Goal: Information Seeking & Learning: Check status

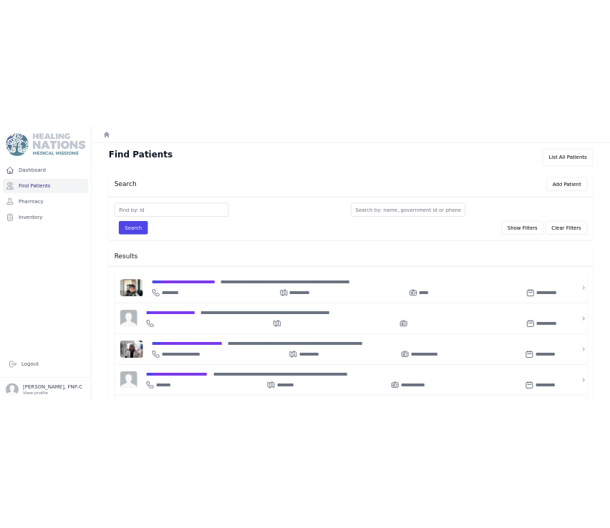
scroll to position [369, 0]
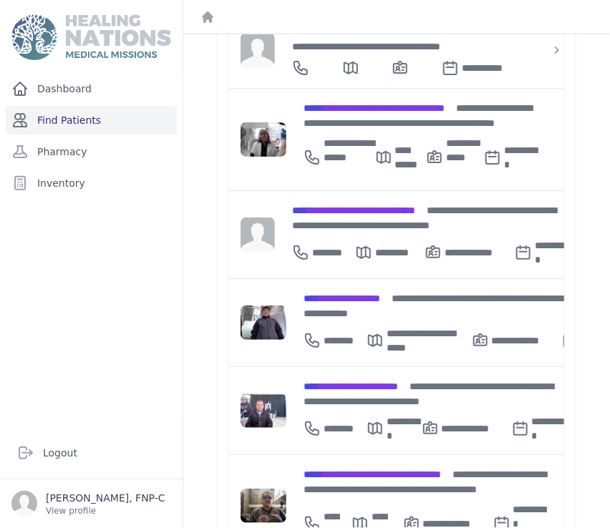
click at [74, 123] on link "Find Patients" at bounding box center [91, 120] width 171 height 29
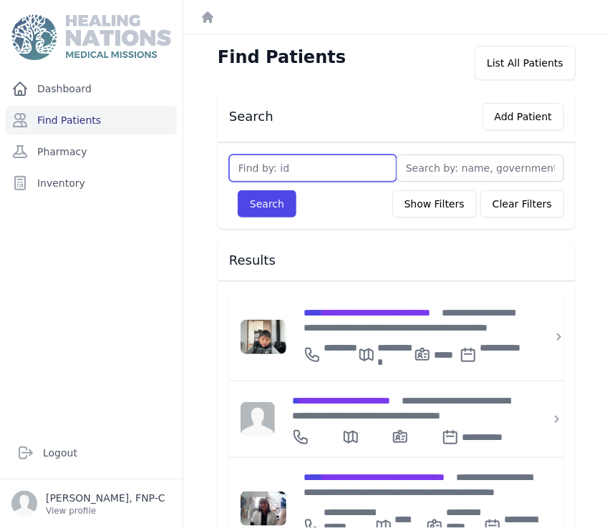
click at [244, 178] on input "text" at bounding box center [312, 168] width 167 height 27
type input "2697"
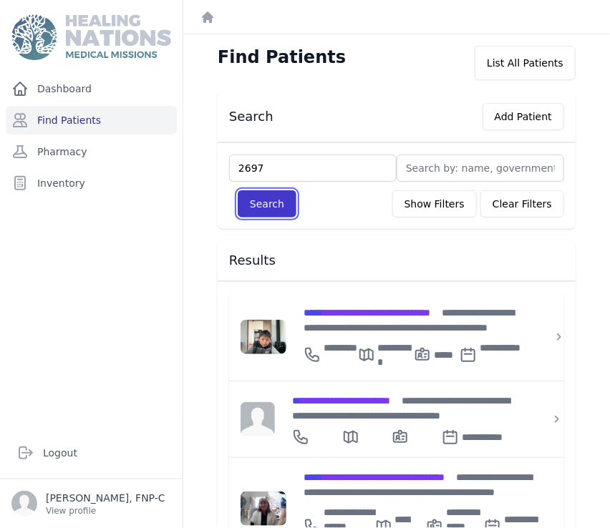
click at [279, 204] on button "Search" at bounding box center [267, 203] width 59 height 27
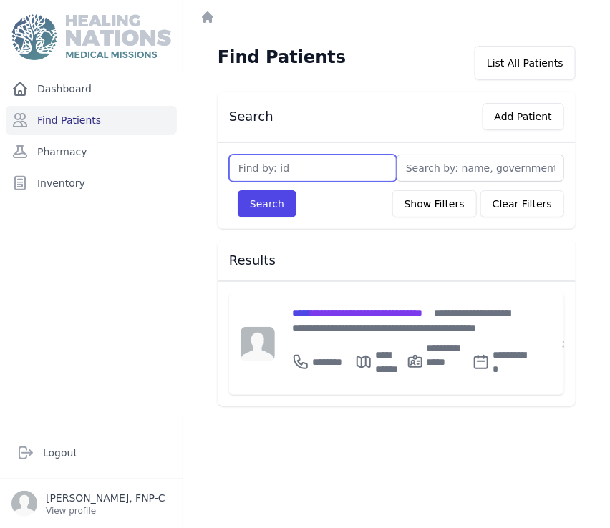
click at [256, 165] on input "text" at bounding box center [312, 168] width 167 height 27
type input "2967"
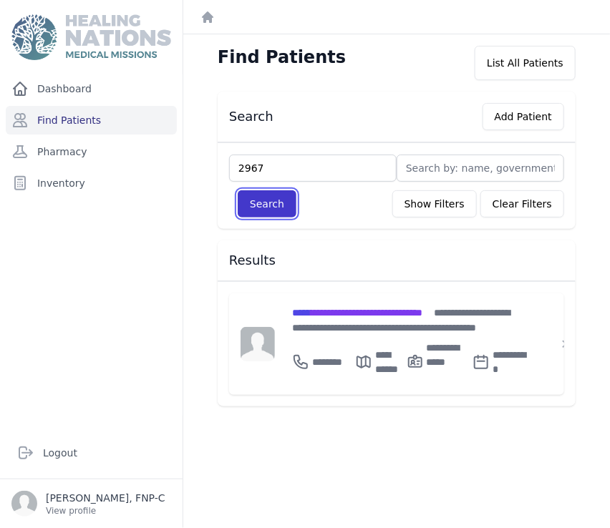
click at [250, 202] on button "Search" at bounding box center [267, 203] width 59 height 27
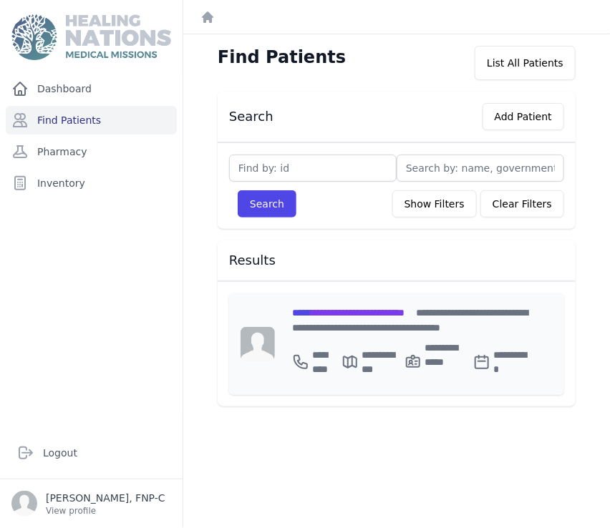
click at [328, 310] on span "**********" at bounding box center [348, 313] width 112 height 10
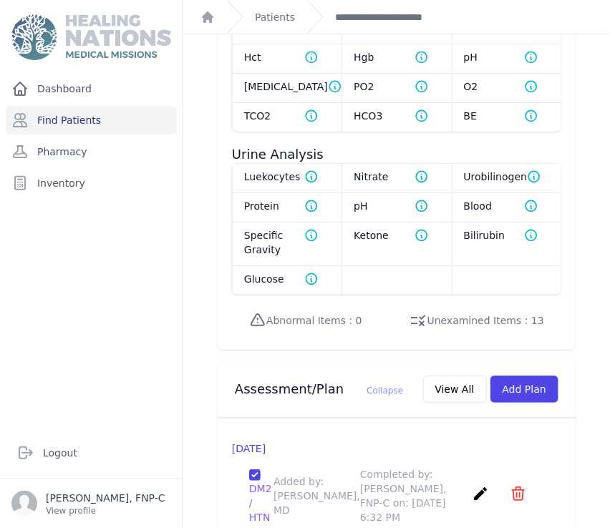
scroll to position [1271, 0]
click at [67, 118] on link "Find Patients" at bounding box center [91, 120] width 171 height 29
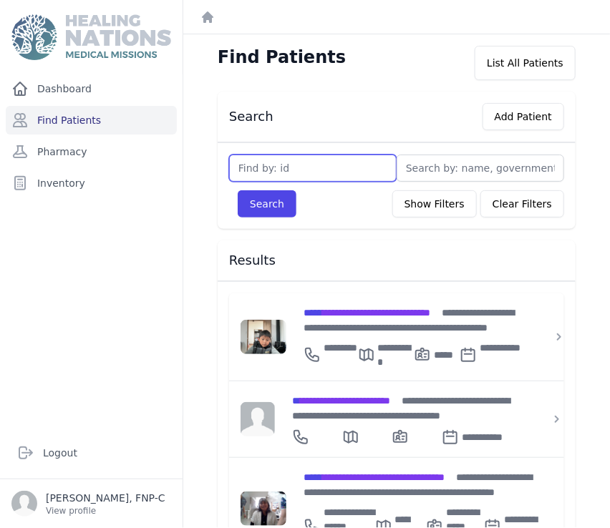
click at [251, 171] on input "text" at bounding box center [312, 168] width 167 height 27
type input "3107"
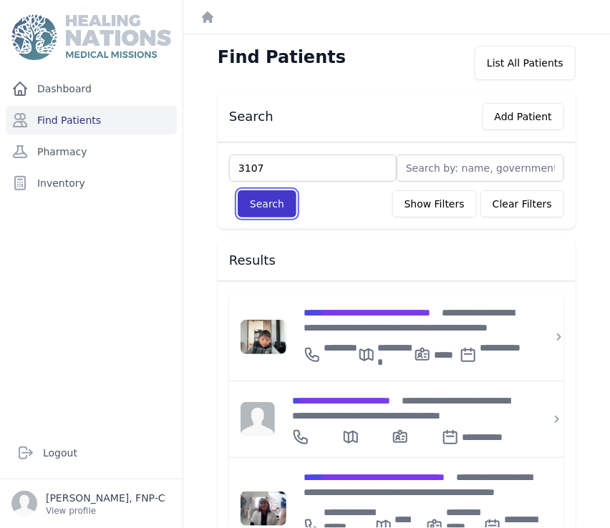
click at [258, 199] on button "Search" at bounding box center [267, 203] width 59 height 27
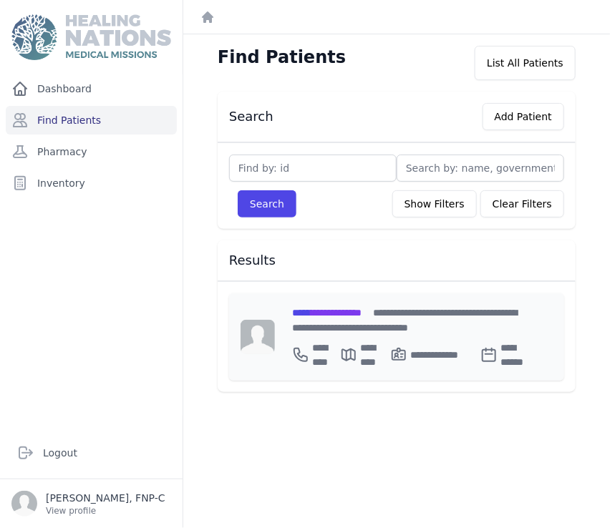
click at [326, 313] on span "**********" at bounding box center [326, 313] width 69 height 10
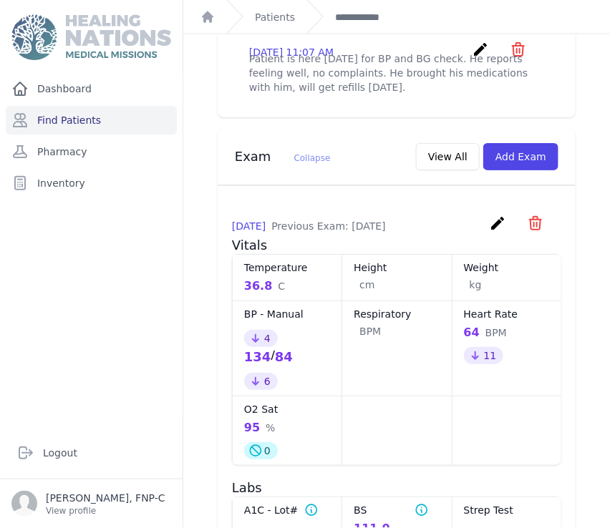
scroll to position [570, 0]
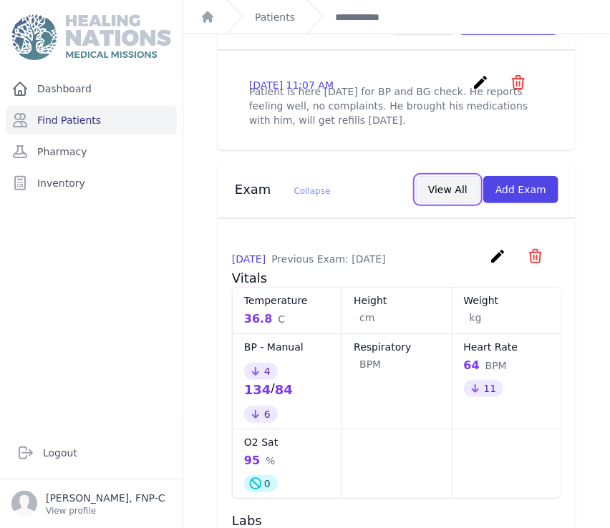
click at [456, 176] on button "View All" at bounding box center [448, 189] width 64 height 27
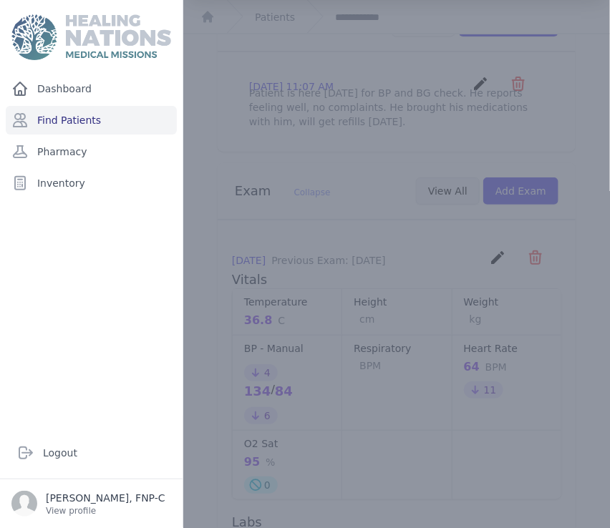
scroll to position [0, 0]
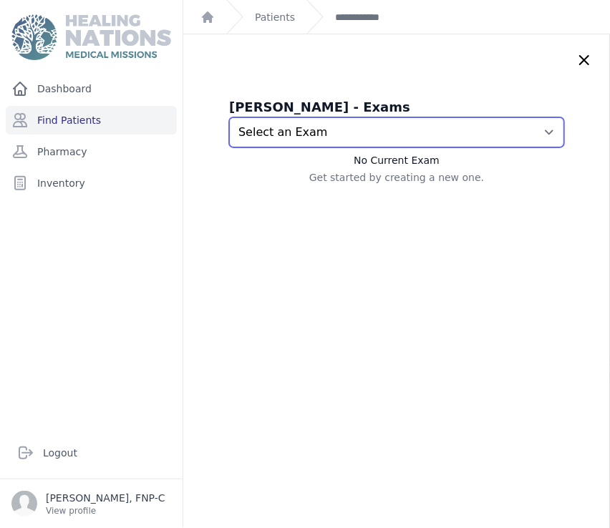
click at [527, 132] on select "Select an Exam 2025-Aug-26 11:10 AM 2025-Jul-24 11:08 AM 2025-Jun-19 12:02 PM 2…" at bounding box center [396, 132] width 335 height 30
click at [523, 135] on select "Select an Exam 2025-Aug-26 11:10 AM 2025-Jul-24 11:08 AM 2025-Jun-19 12:02 PM 2…" at bounding box center [396, 132] width 335 height 30
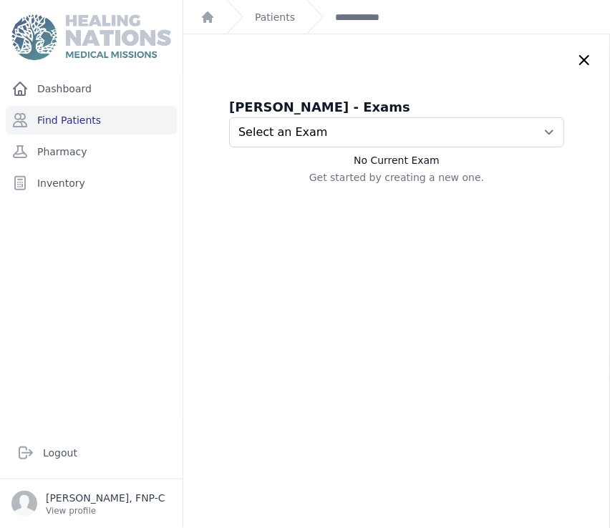
click at [94, 300] on div "Dashboard Find Patients Pharmacy Inventory" at bounding box center [91, 244] width 182 height 341
click at [84, 116] on link "Find Patients" at bounding box center [91, 120] width 171 height 29
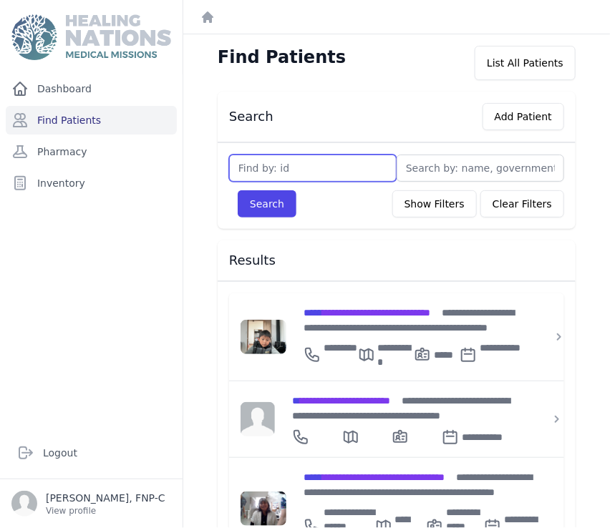
click at [254, 168] on input "text" at bounding box center [312, 168] width 167 height 27
type input "125"
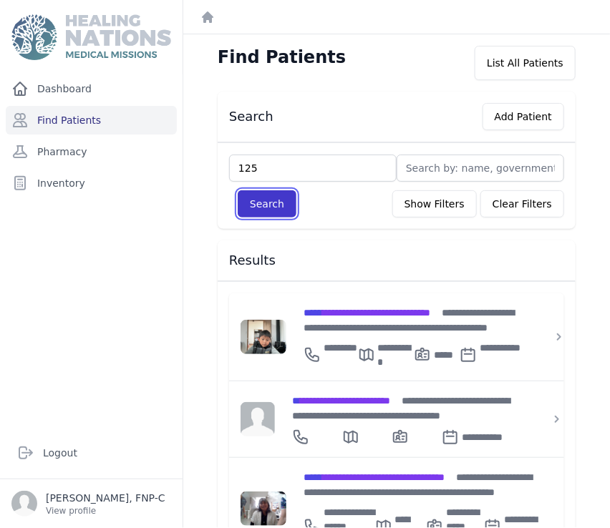
click at [275, 205] on button "Search" at bounding box center [267, 203] width 59 height 27
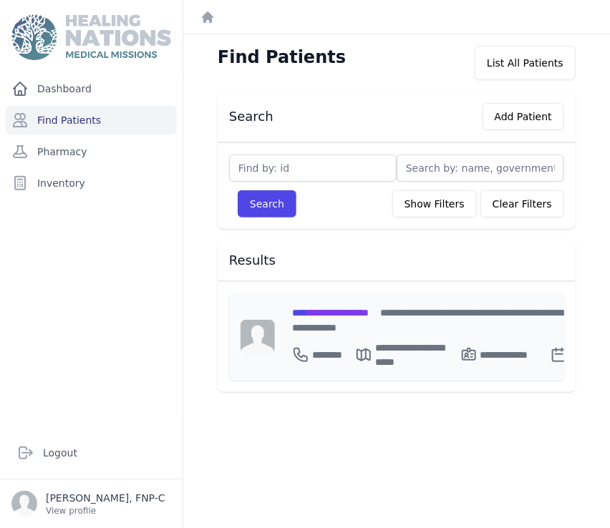
click at [353, 309] on span "**********" at bounding box center [330, 313] width 77 height 10
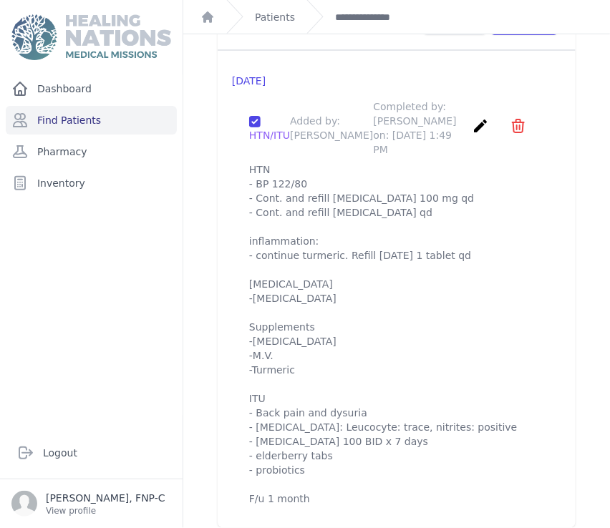
scroll to position [1631, 0]
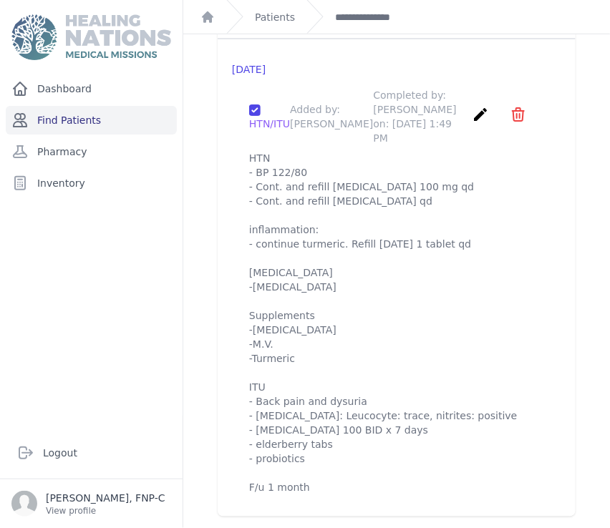
click at [74, 114] on link "Find Patients" at bounding box center [91, 120] width 171 height 29
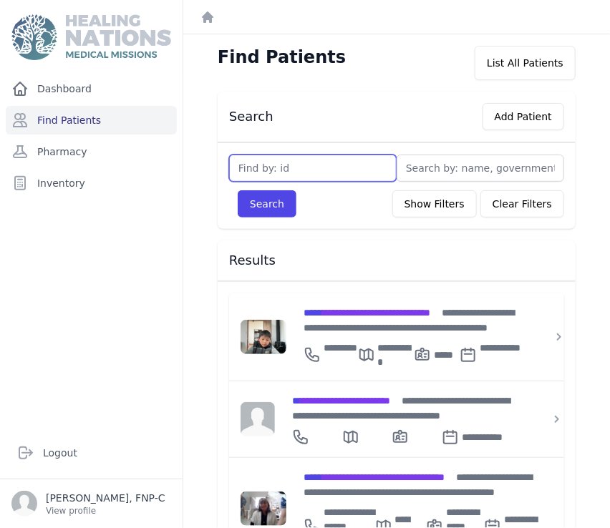
click at [247, 176] on input "text" at bounding box center [312, 168] width 167 height 27
type input "344"
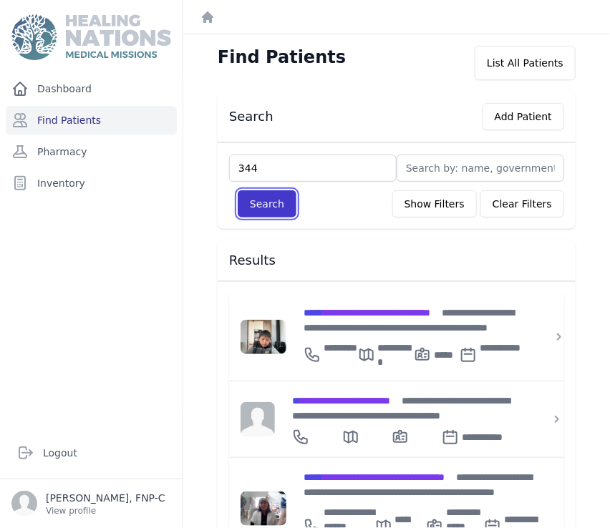
click at [253, 208] on button "Search" at bounding box center [267, 203] width 59 height 27
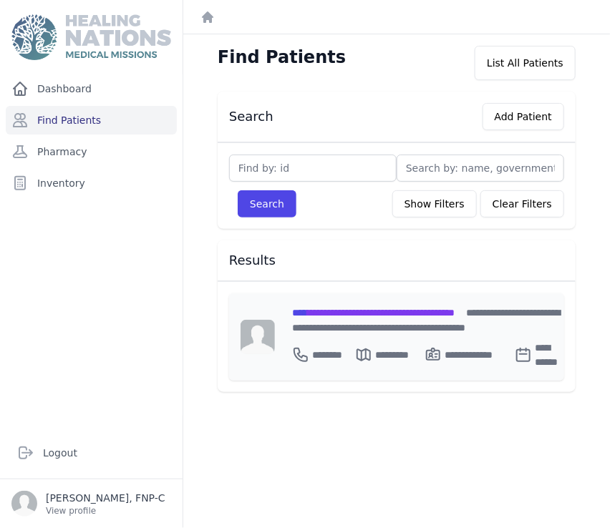
click at [324, 311] on span "**********" at bounding box center [373, 313] width 162 height 10
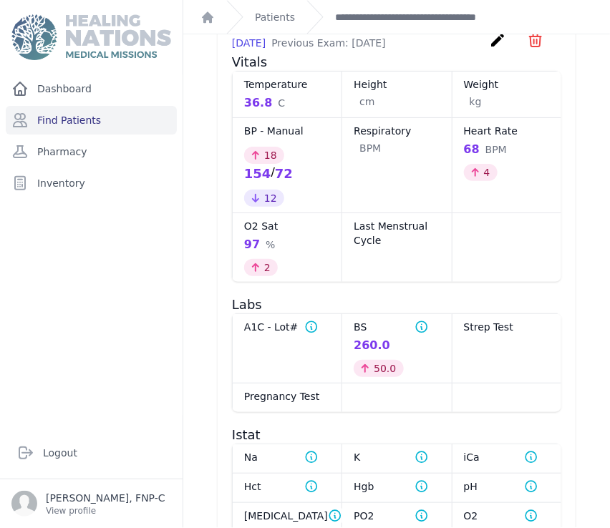
scroll to position [874, 0]
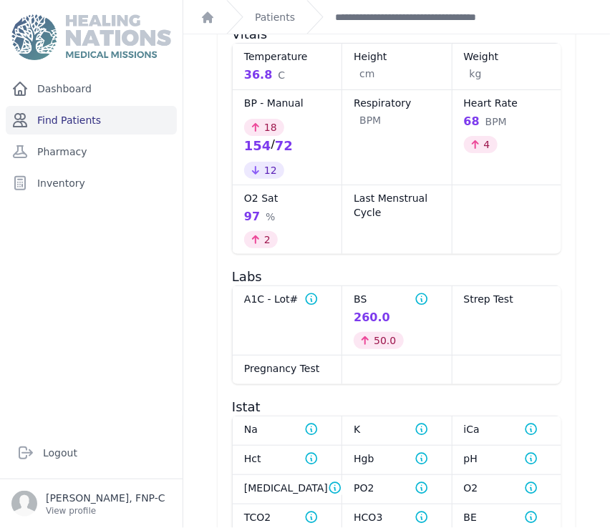
click at [76, 115] on link "Find Patients" at bounding box center [91, 120] width 171 height 29
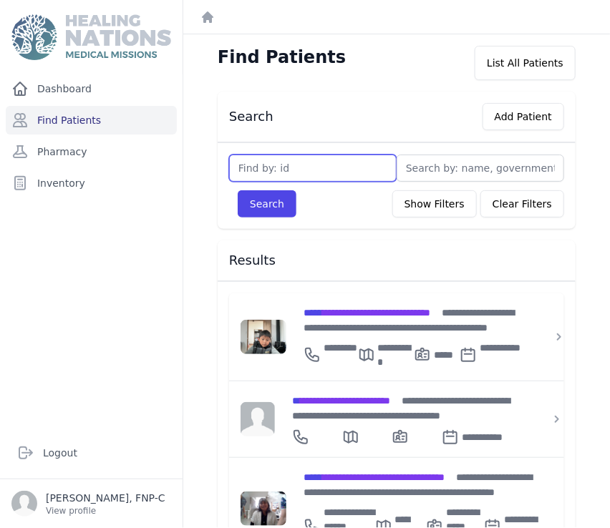
click at [255, 173] on input "text" at bounding box center [312, 168] width 167 height 27
type input "913"
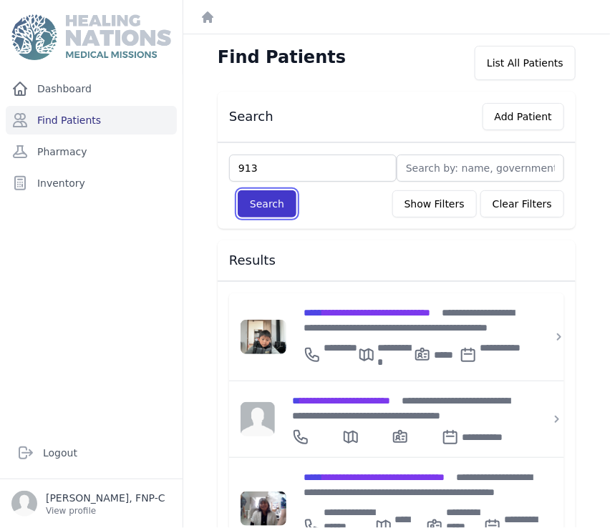
click at [271, 198] on button "Search" at bounding box center [267, 203] width 59 height 27
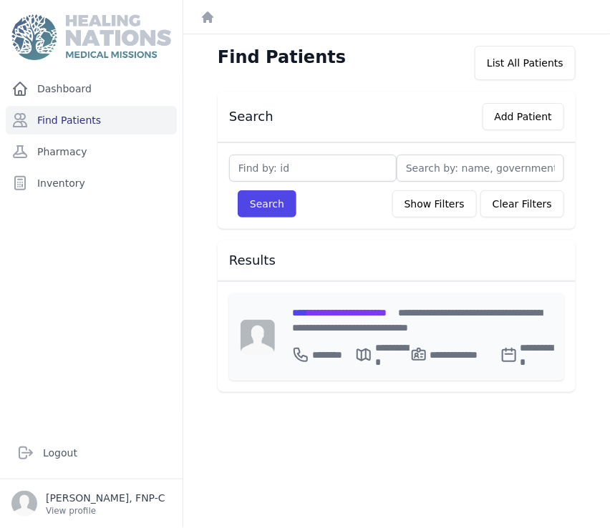
click at [365, 316] on span "**********" at bounding box center [339, 313] width 94 height 10
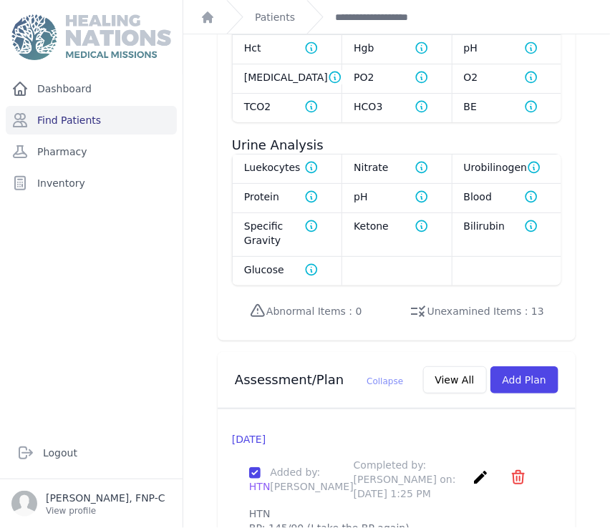
scroll to position [1101, 0]
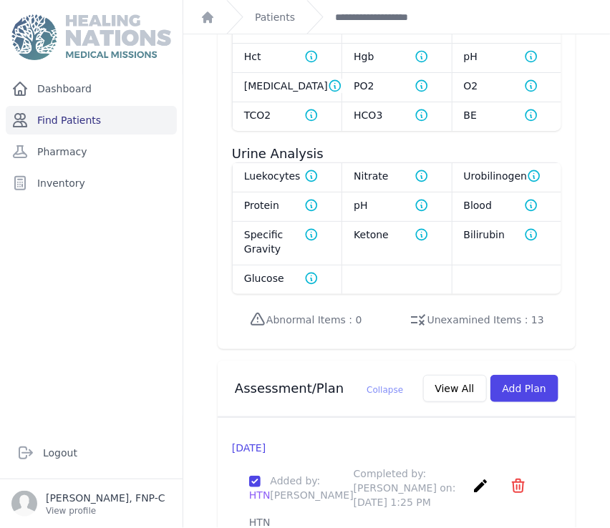
click at [79, 117] on link "Find Patients" at bounding box center [91, 120] width 171 height 29
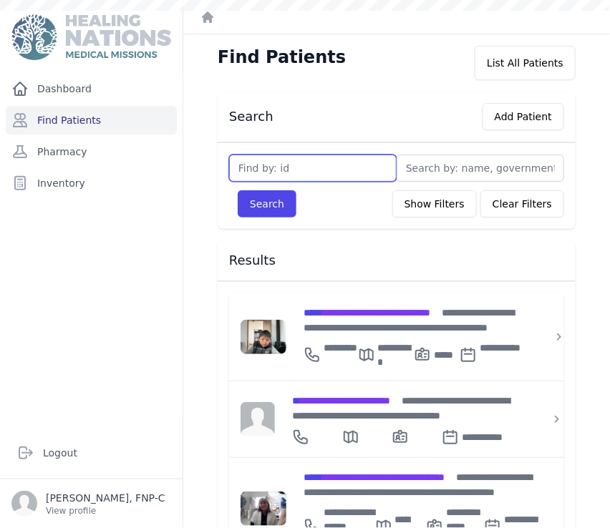
click at [239, 170] on input "text" at bounding box center [312, 168] width 167 height 27
type input "1171"
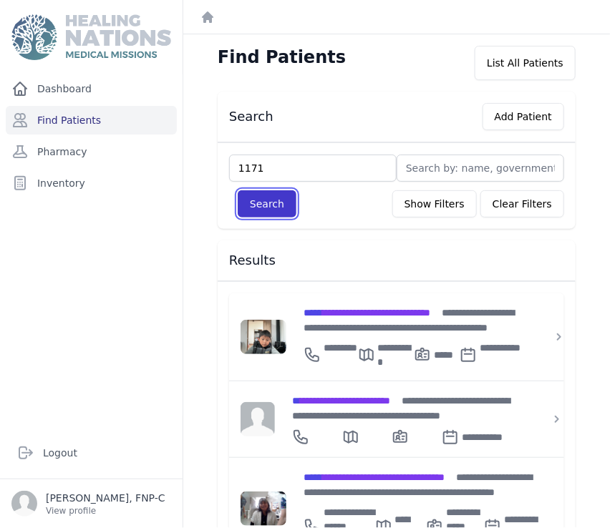
click at [248, 202] on button "Search" at bounding box center [267, 203] width 59 height 27
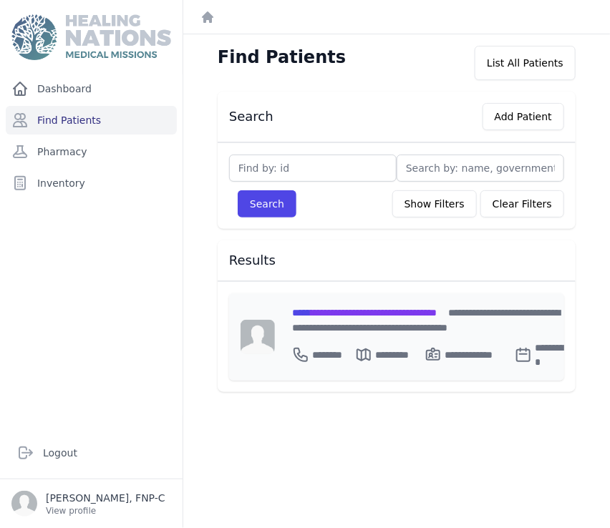
click at [329, 315] on span "**********" at bounding box center [364, 313] width 145 height 10
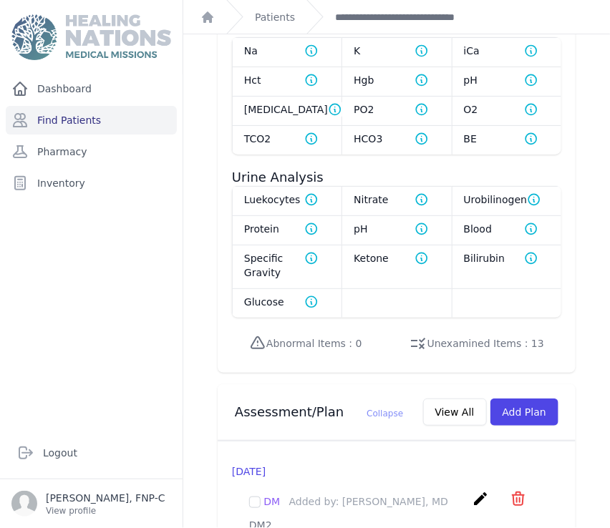
scroll to position [1383, 0]
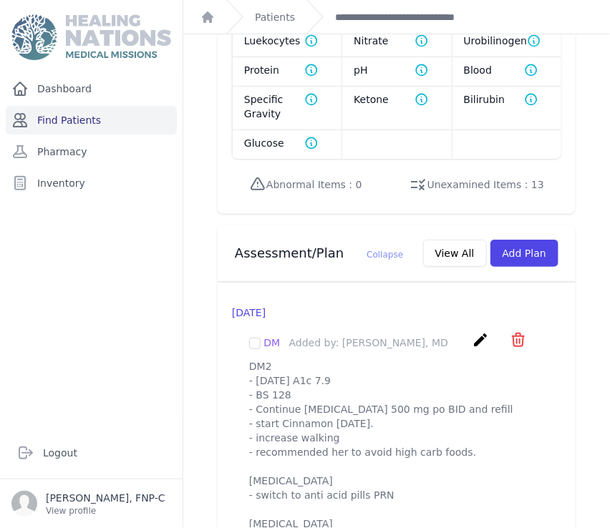
click at [59, 122] on link "Find Patients" at bounding box center [91, 120] width 171 height 29
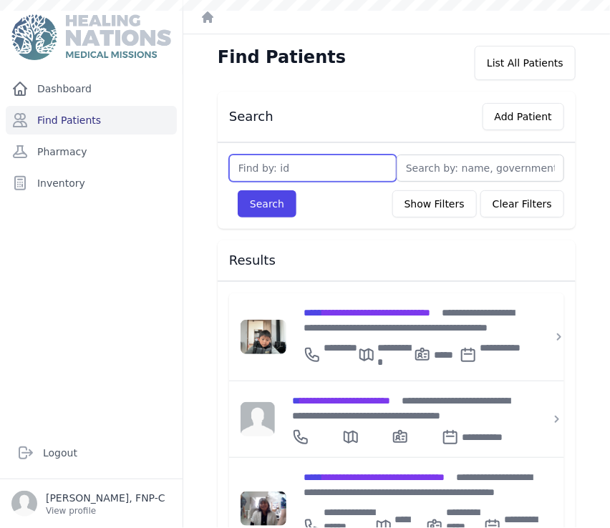
click at [240, 172] on input "text" at bounding box center [312, 168] width 167 height 27
type input "1221"
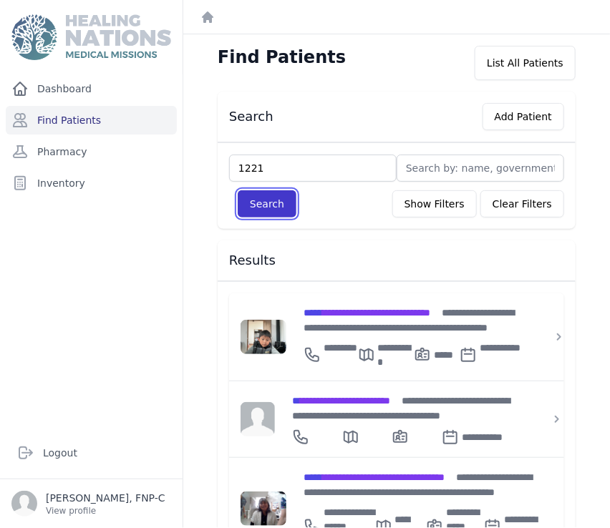
click at [256, 207] on button "Search" at bounding box center [267, 203] width 59 height 27
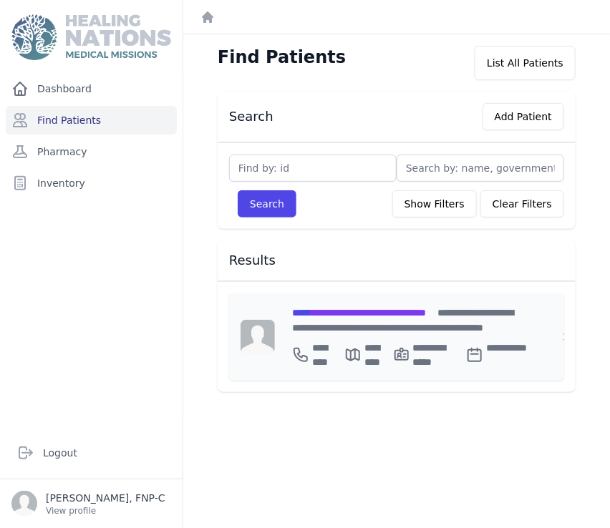
click at [337, 308] on span "**********" at bounding box center [359, 313] width 134 height 10
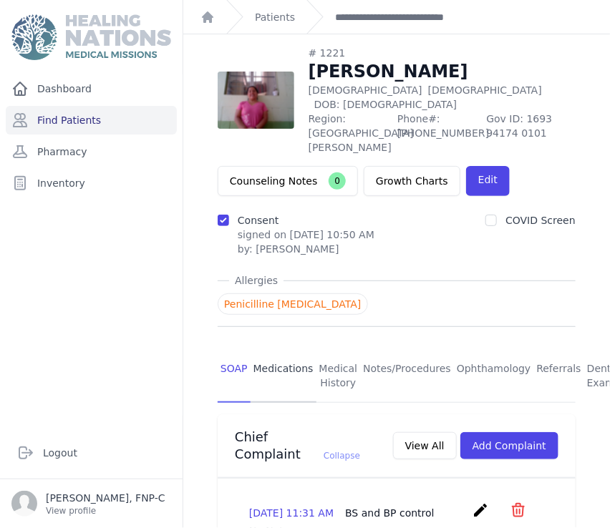
click at [280, 350] on link "Medications" at bounding box center [283, 376] width 66 height 53
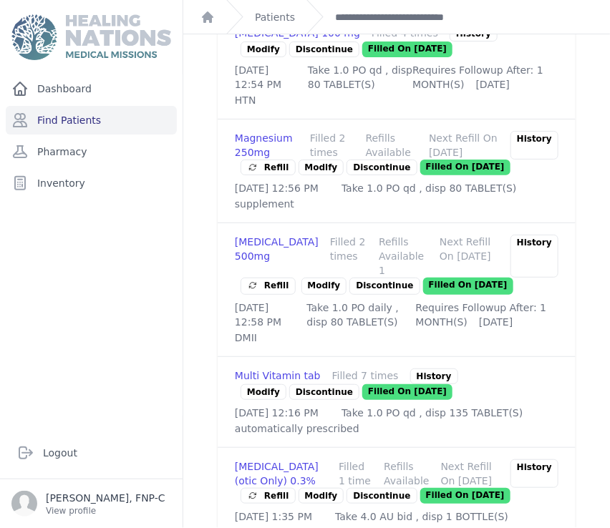
scroll to position [1351, 0]
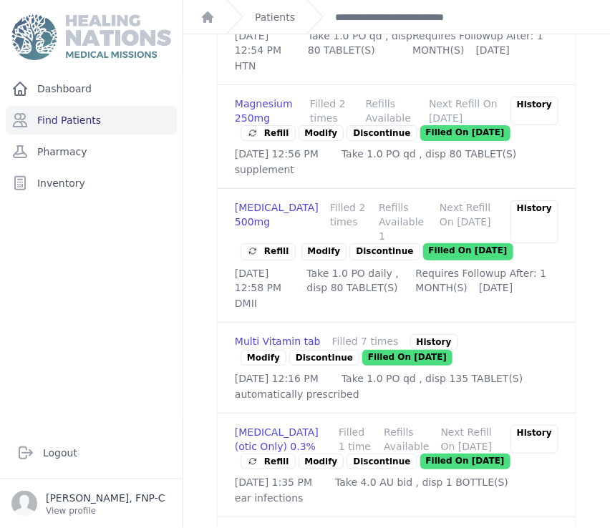
click at [519, 243] on div "History" at bounding box center [534, 221] width 48 height 43
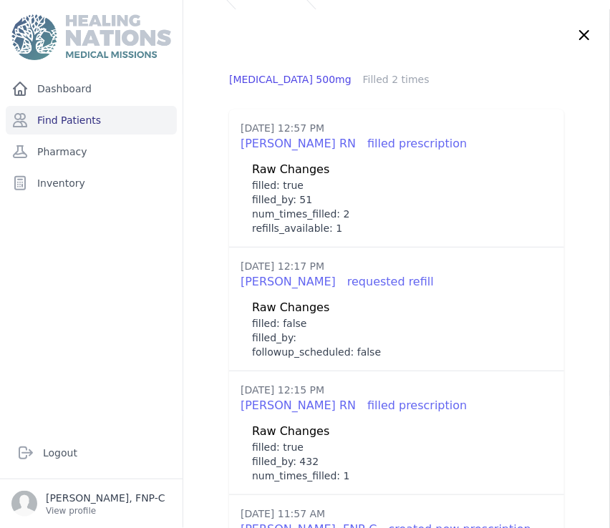
scroll to position [0, 0]
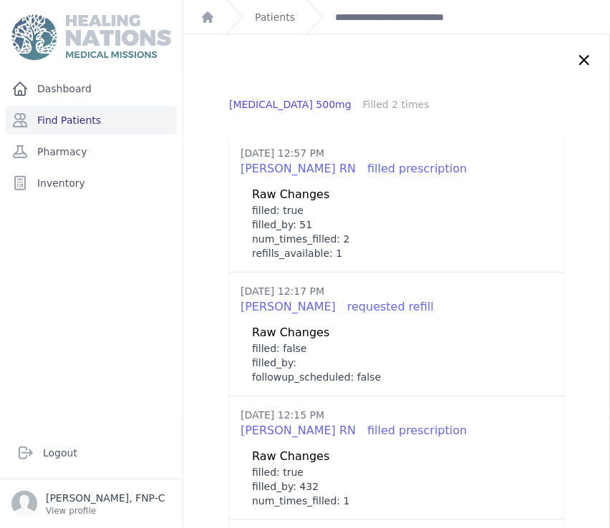
click at [575, 60] on icon at bounding box center [583, 60] width 17 height 17
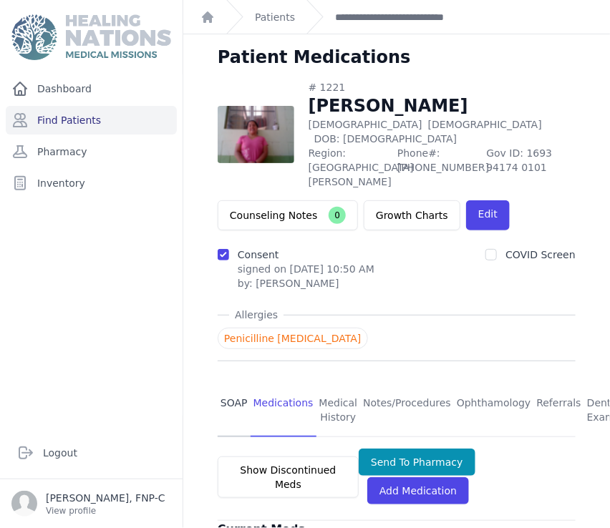
click at [233, 384] on link "SOAP" at bounding box center [234, 410] width 33 height 53
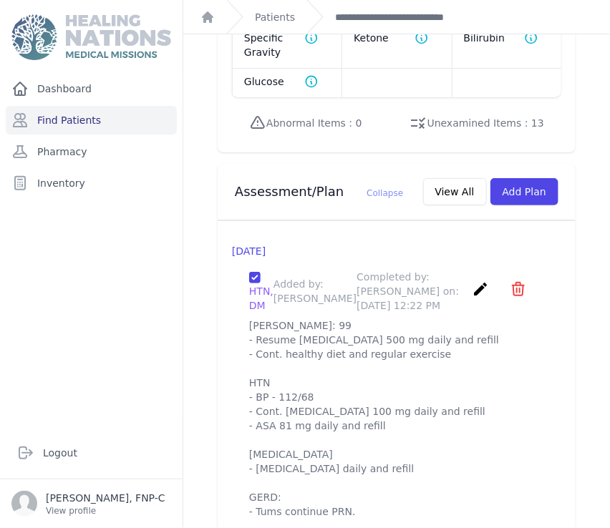
scroll to position [1413, 0]
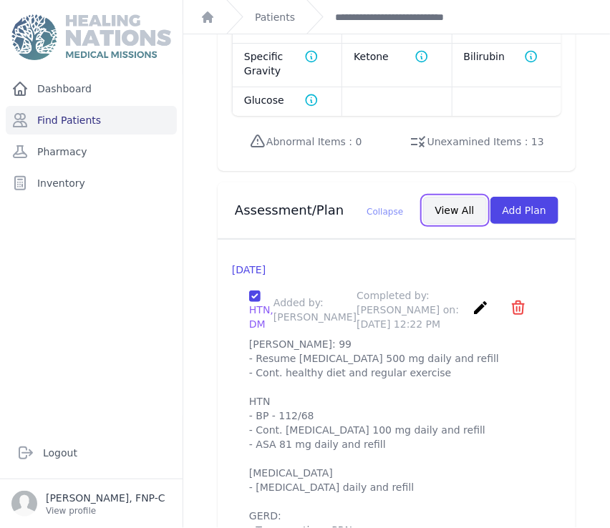
click at [454, 197] on button "View All" at bounding box center [455, 210] width 64 height 27
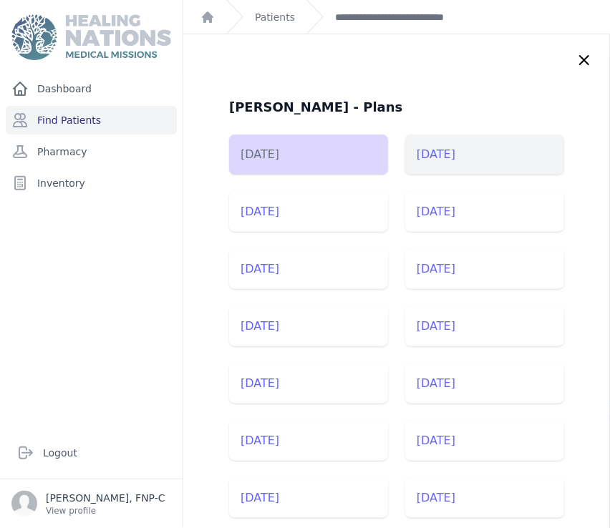
click at [441, 163] on li "2025-Jul-29" at bounding box center [484, 155] width 159 height 40
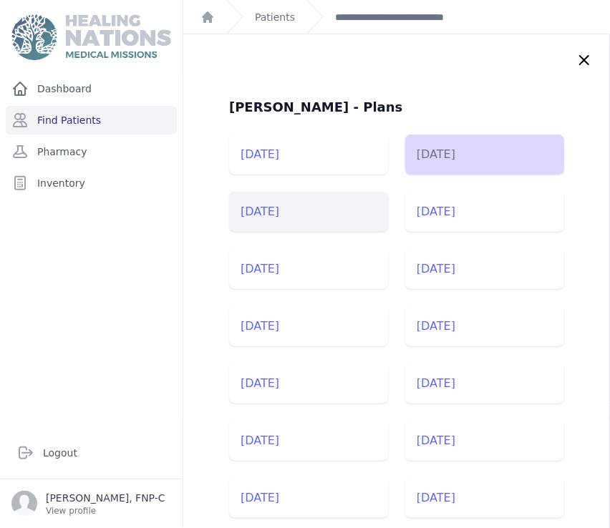
click at [293, 211] on li "2025-Jul-22" at bounding box center [308, 212] width 159 height 40
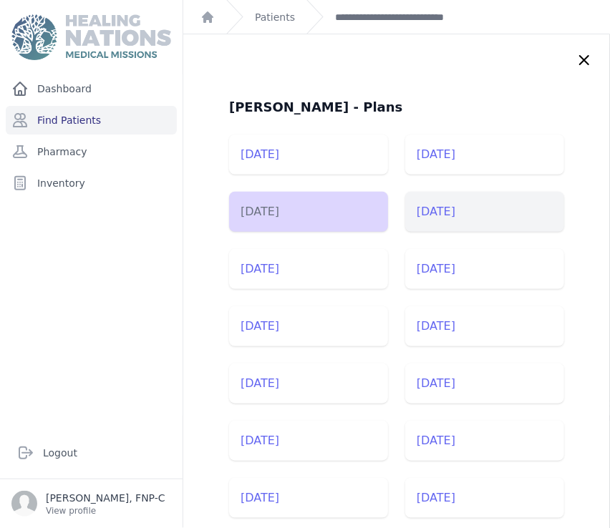
click at [410, 212] on li "2025-Jun-20" at bounding box center [484, 212] width 159 height 40
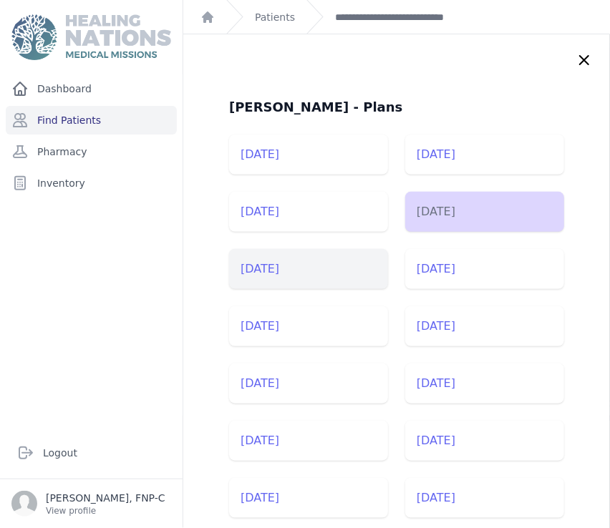
click at [266, 273] on li "2025-Feb-14" at bounding box center [308, 269] width 159 height 40
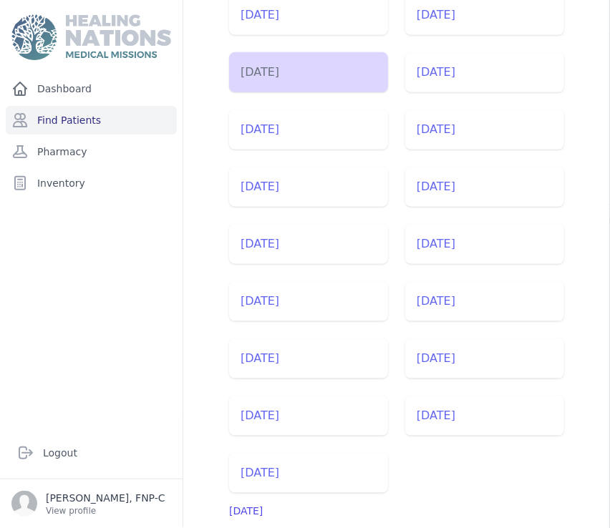
scroll to position [159, 0]
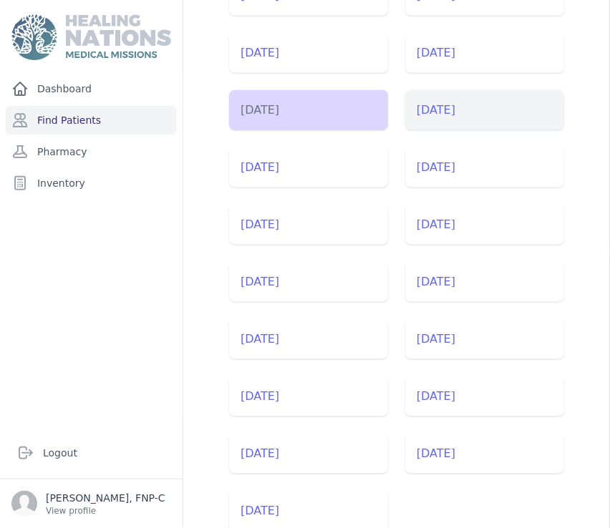
click at [442, 112] on li "2025-Jan-28" at bounding box center [484, 110] width 159 height 40
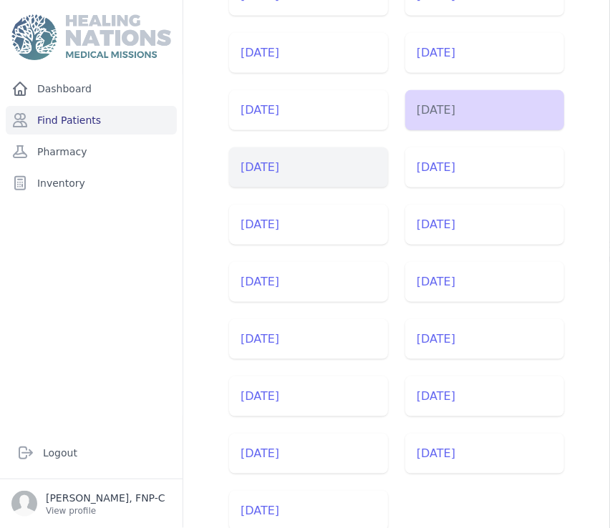
click at [280, 167] on li "2025-Jan-14" at bounding box center [308, 167] width 159 height 40
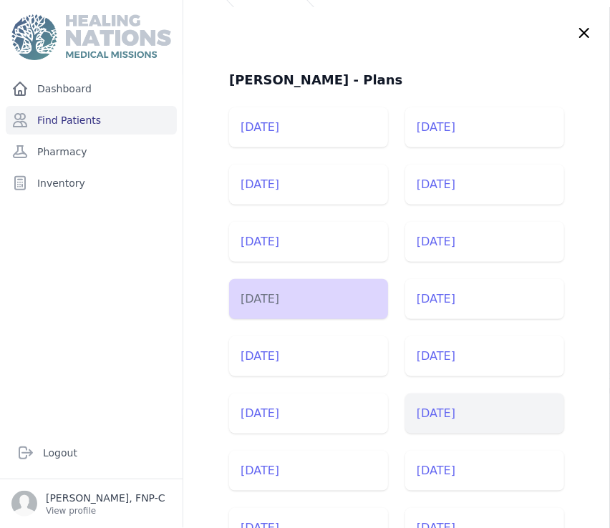
scroll to position [0, 0]
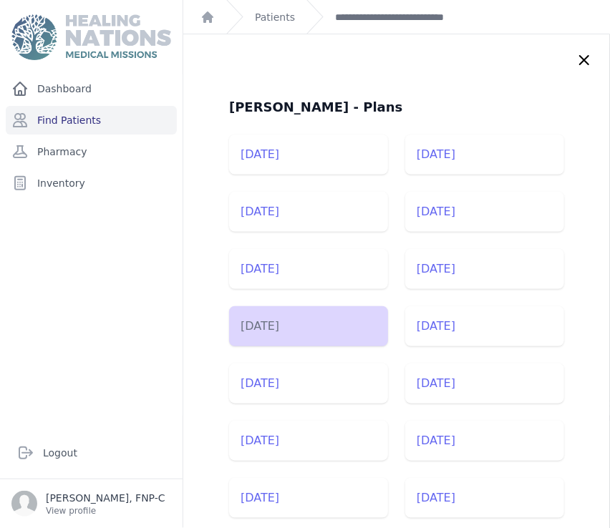
click at [575, 60] on icon at bounding box center [583, 60] width 17 height 17
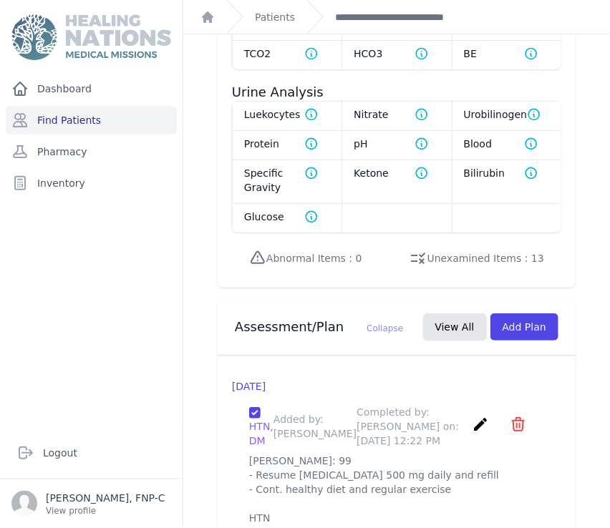
scroll to position [1376, 0]
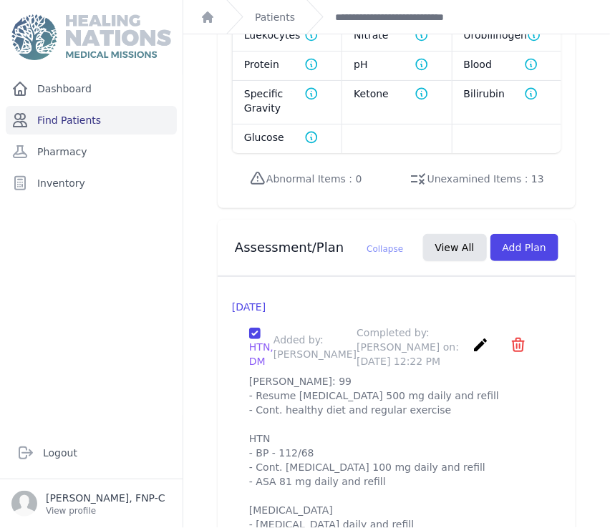
click at [52, 121] on link "Find Patients" at bounding box center [91, 120] width 171 height 29
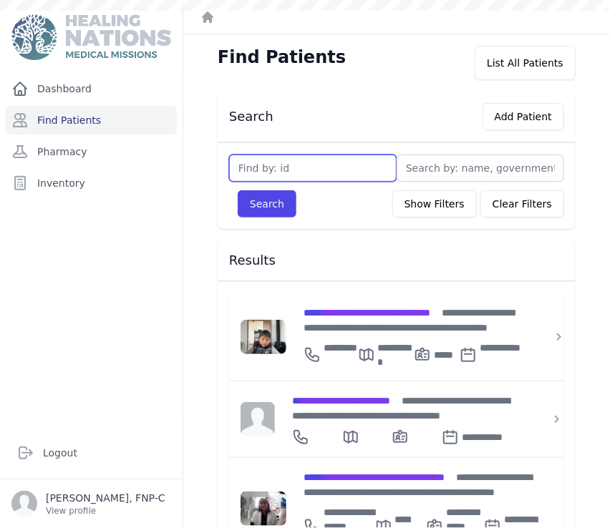
click at [240, 170] on input "text" at bounding box center [312, 168] width 167 height 27
type input "1542"
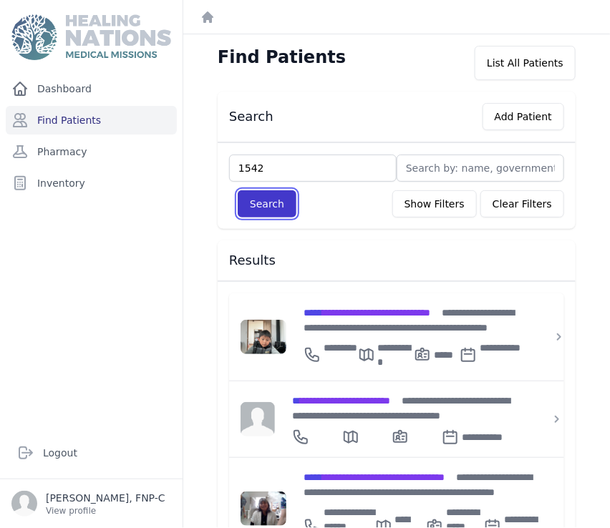
click at [273, 205] on button "Search" at bounding box center [267, 203] width 59 height 27
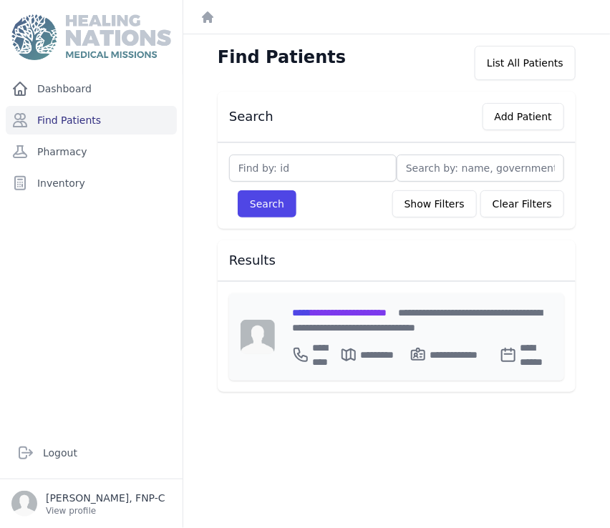
click at [328, 311] on span "**********" at bounding box center [339, 313] width 94 height 10
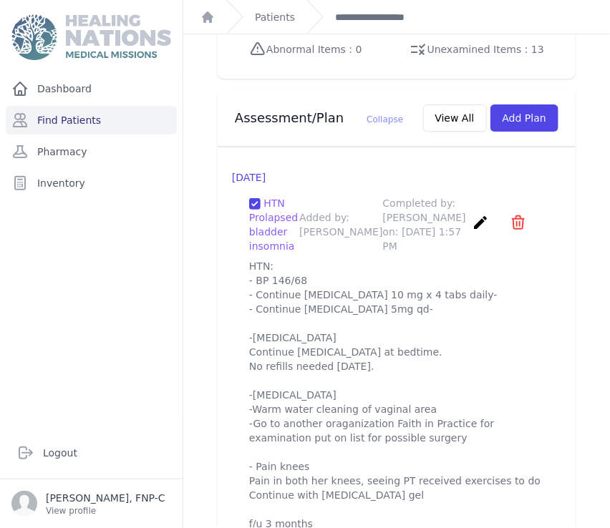
scroll to position [1500, 0]
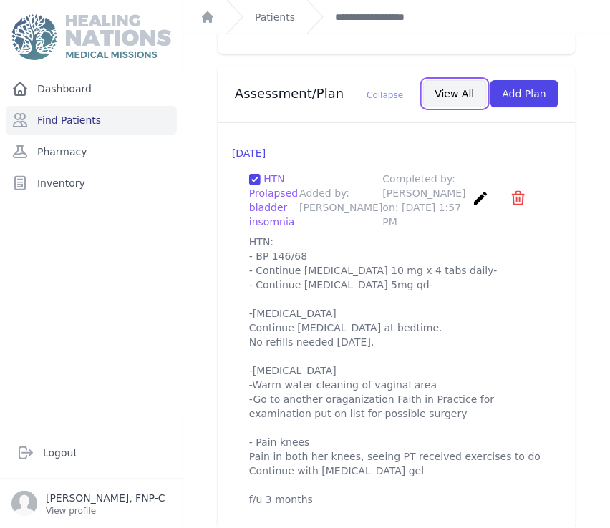
click at [437, 80] on button "View All" at bounding box center [455, 93] width 64 height 27
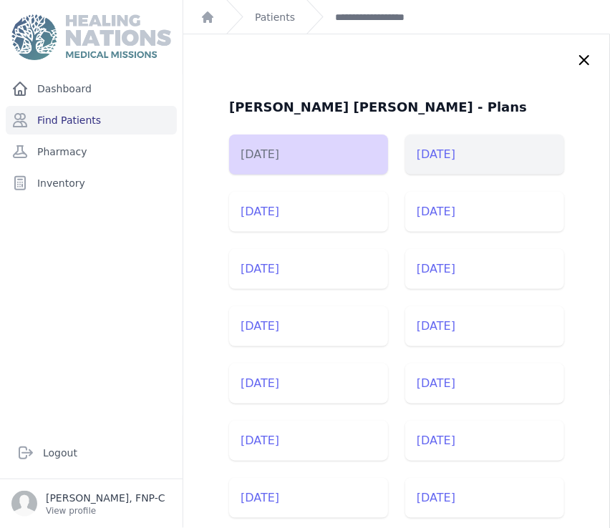
click at [454, 159] on li "2025-Jun-19" at bounding box center [484, 155] width 159 height 40
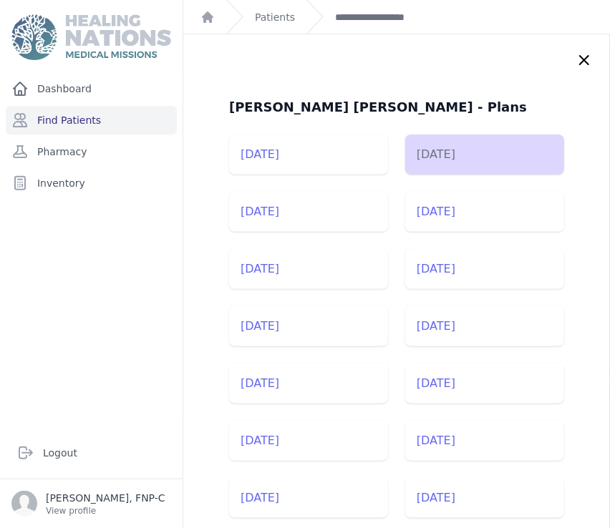
click at [575, 57] on icon at bounding box center [583, 60] width 17 height 17
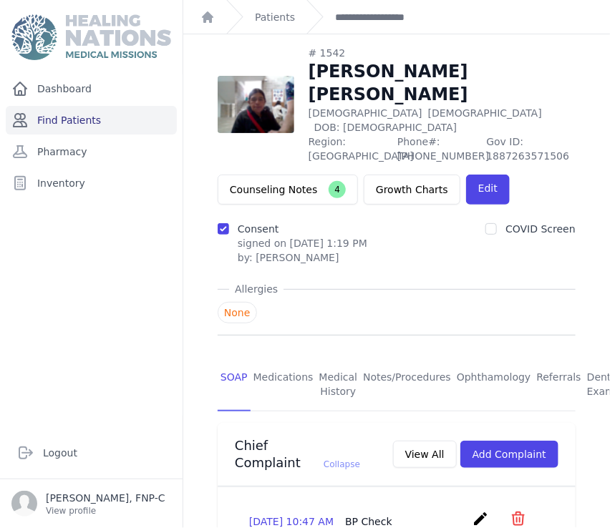
click at [86, 113] on link "Find Patients" at bounding box center [91, 120] width 171 height 29
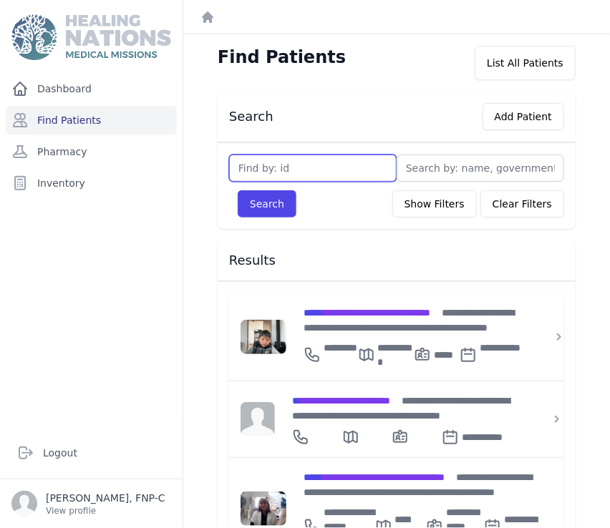
click at [241, 170] on input "text" at bounding box center [312, 168] width 167 height 27
type input "2336"
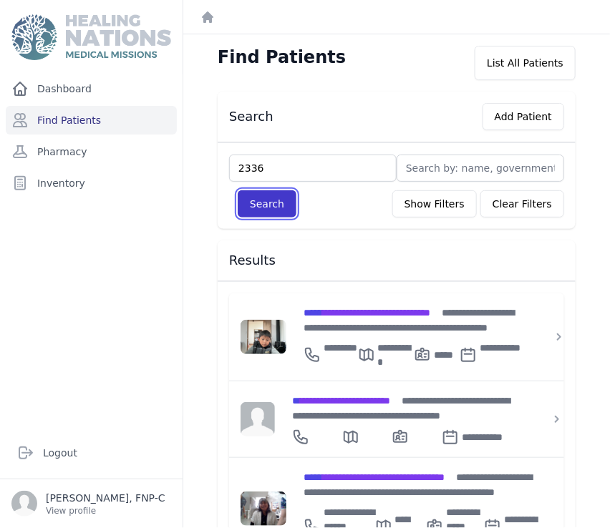
click at [250, 197] on button "Search" at bounding box center [267, 203] width 59 height 27
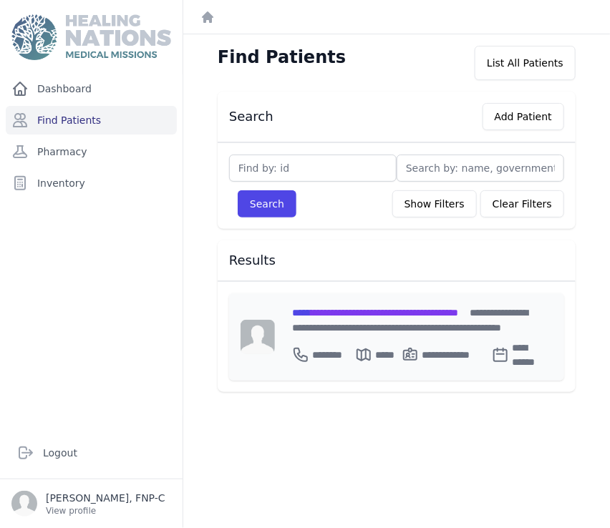
click at [328, 311] on span "**********" at bounding box center [375, 313] width 166 height 10
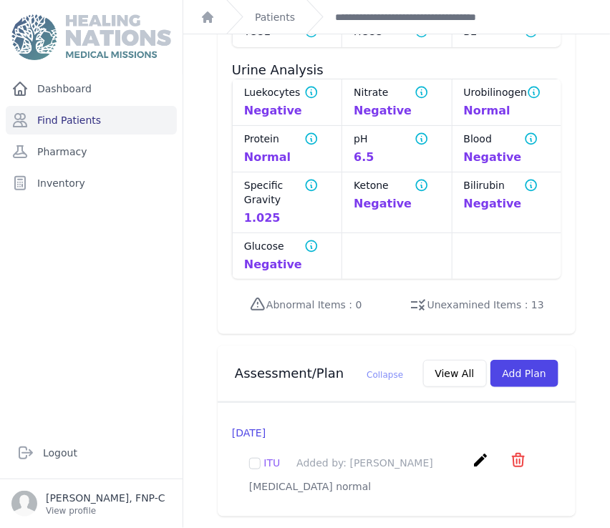
scroll to position [1332, 0]
click at [69, 122] on link "Find Patients" at bounding box center [91, 120] width 171 height 29
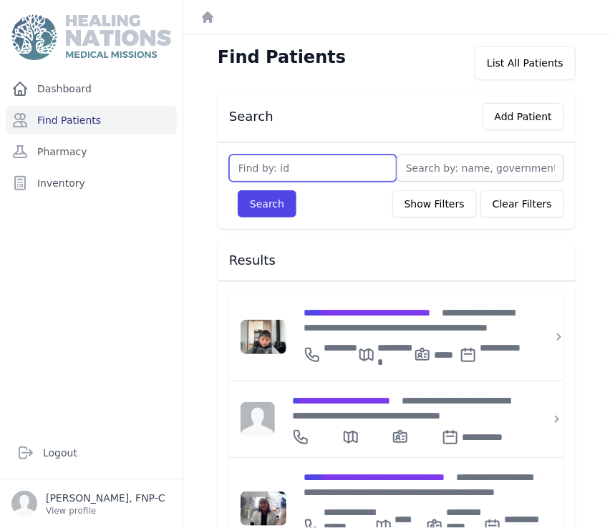
click at [262, 162] on input "text" at bounding box center [312, 168] width 167 height 27
type input "2659"
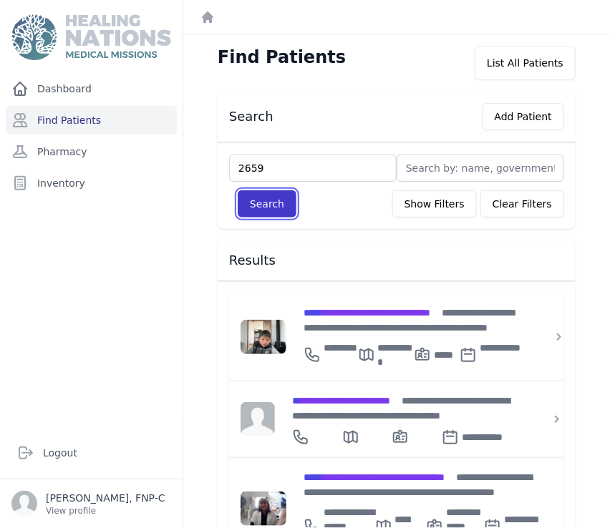
click at [252, 210] on button "Search" at bounding box center [267, 203] width 59 height 27
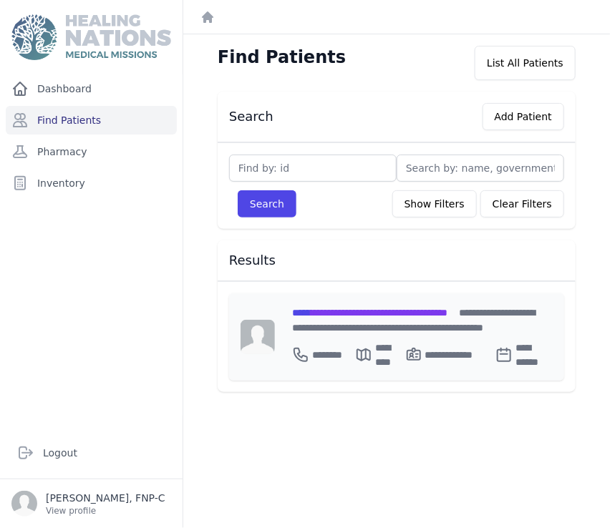
click at [329, 315] on span "**********" at bounding box center [369, 313] width 155 height 10
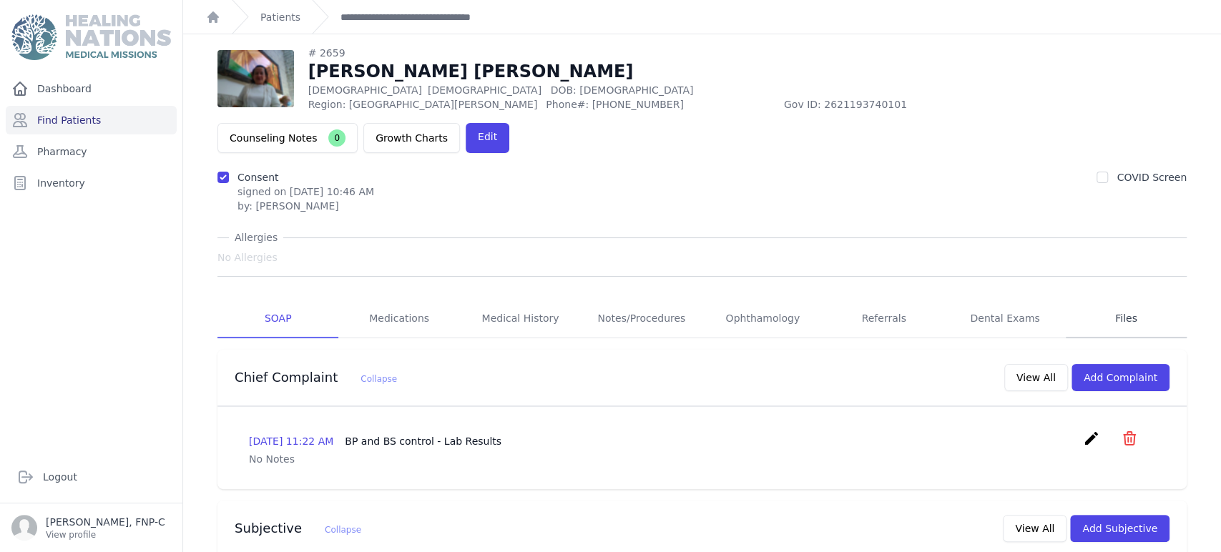
click at [609, 300] on link "Files" at bounding box center [1126, 319] width 121 height 39
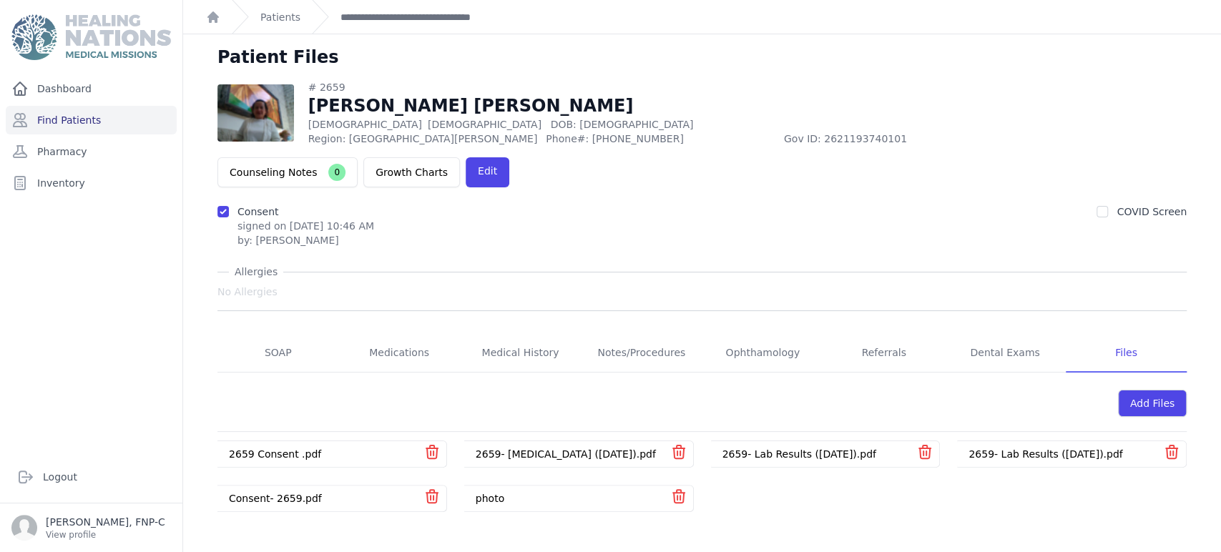
click at [609, 449] on link "2659- Lab Results ([DATE]).pdf" at bounding box center [1046, 454] width 154 height 11
click at [280, 334] on link "SOAP" at bounding box center [278, 353] width 121 height 39
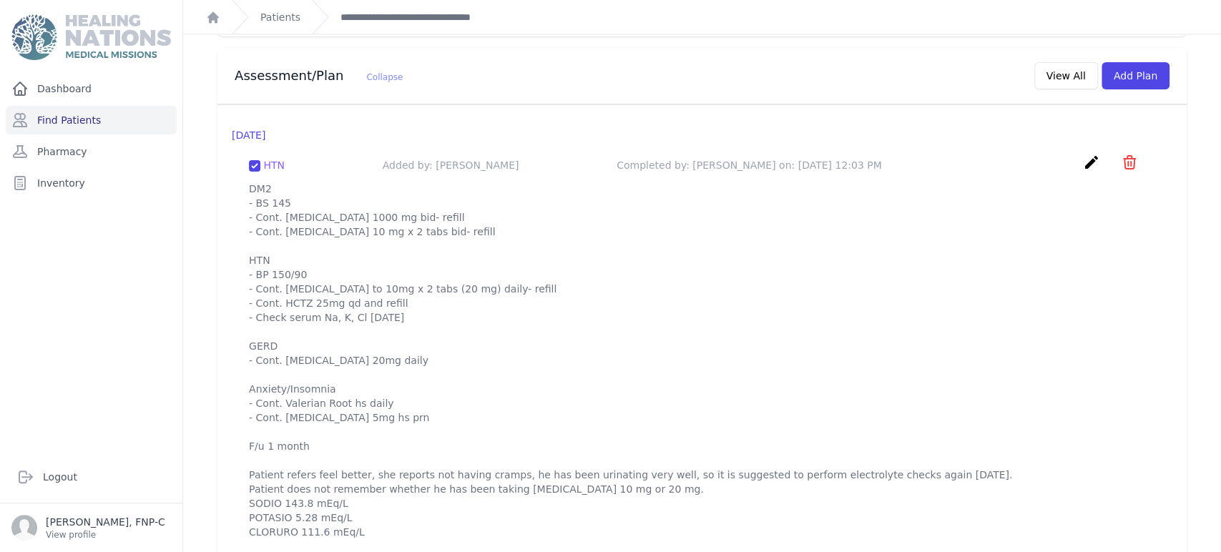
scroll to position [1369, 0]
click at [74, 115] on link "Find Patients" at bounding box center [91, 120] width 171 height 29
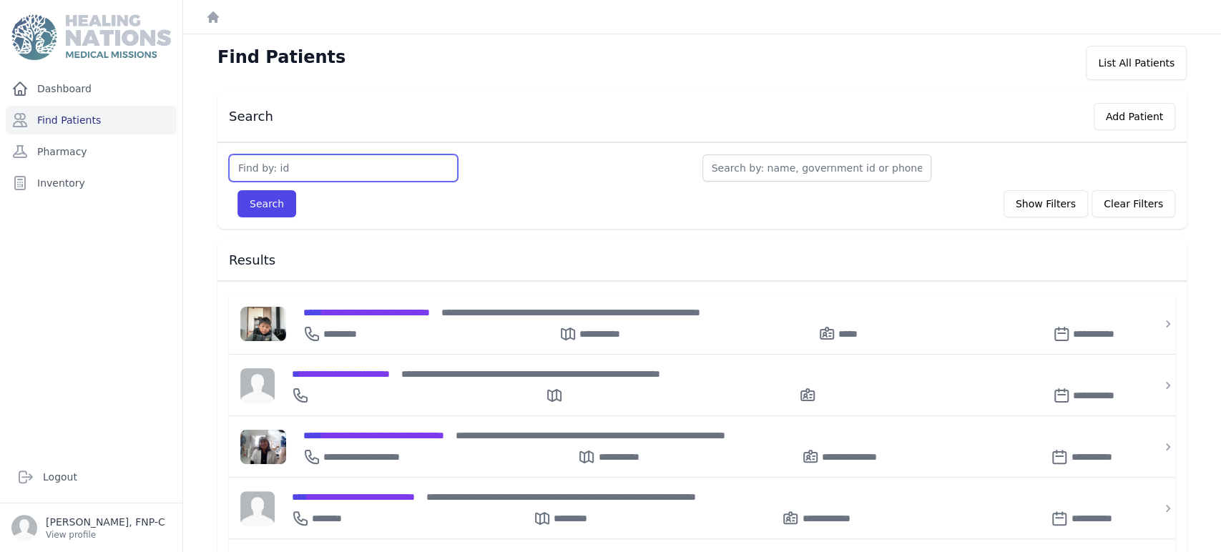
click at [252, 170] on input "text" at bounding box center [343, 168] width 229 height 27
type input "2835"
click at [272, 197] on button "Search" at bounding box center [267, 203] width 59 height 27
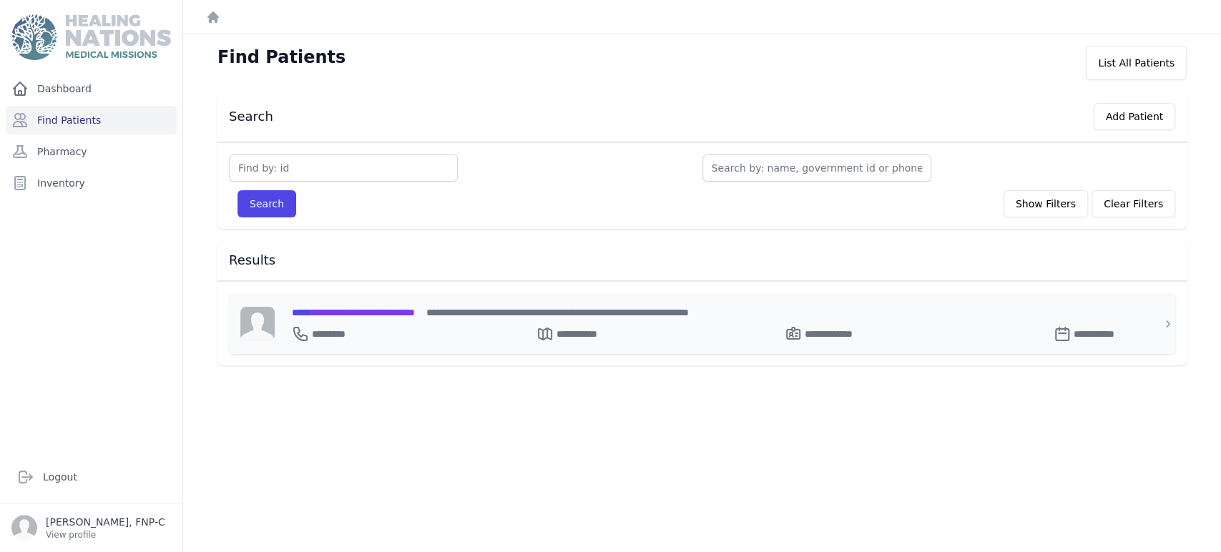
click at [361, 313] on span "**********" at bounding box center [353, 313] width 123 height 10
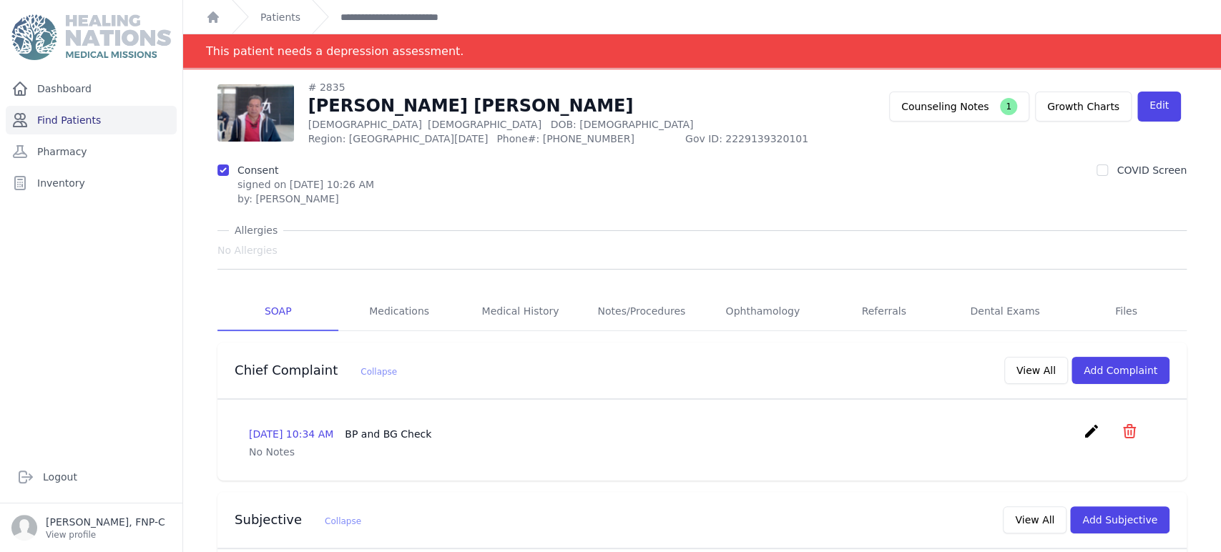
click at [71, 122] on link "Find Patients" at bounding box center [91, 120] width 171 height 29
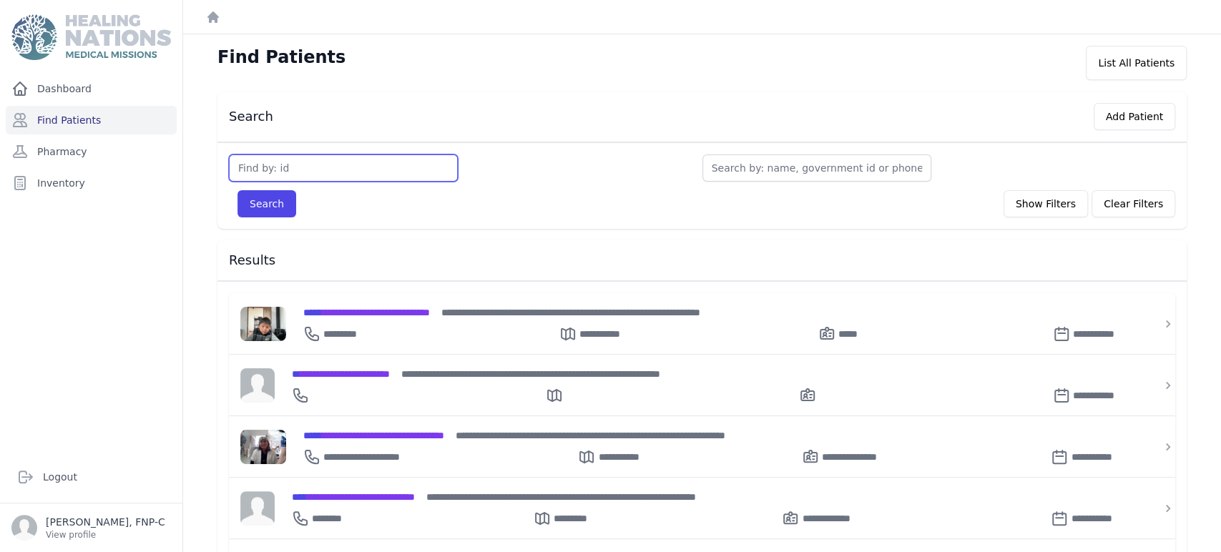
click at [258, 172] on input "text" at bounding box center [343, 168] width 229 height 27
type input "2888"
click at [255, 191] on button "Search" at bounding box center [267, 203] width 59 height 27
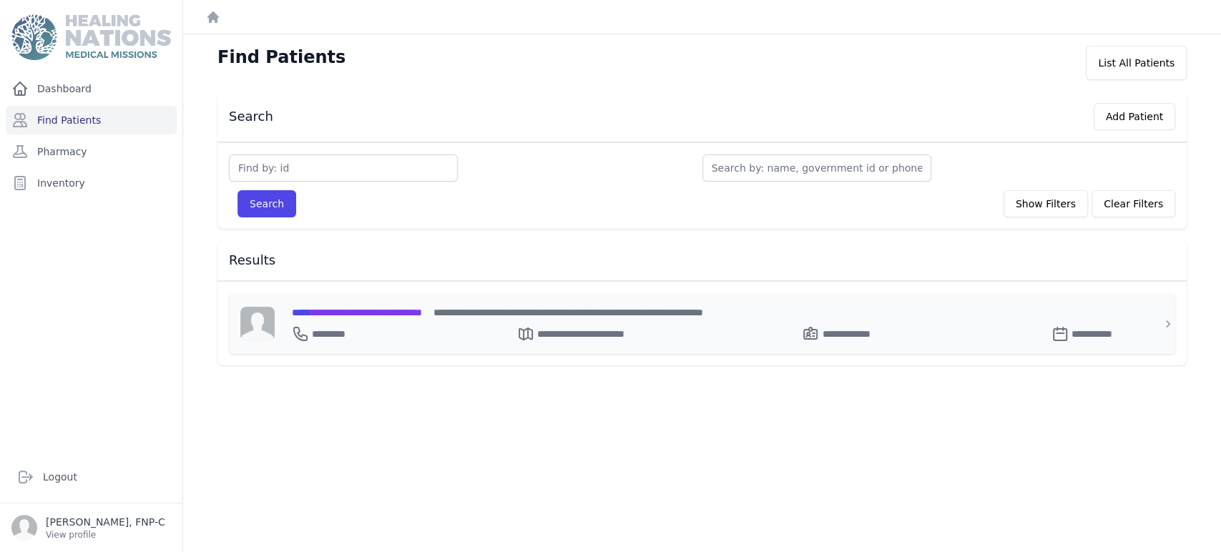
click at [323, 312] on span "**********" at bounding box center [357, 313] width 130 height 10
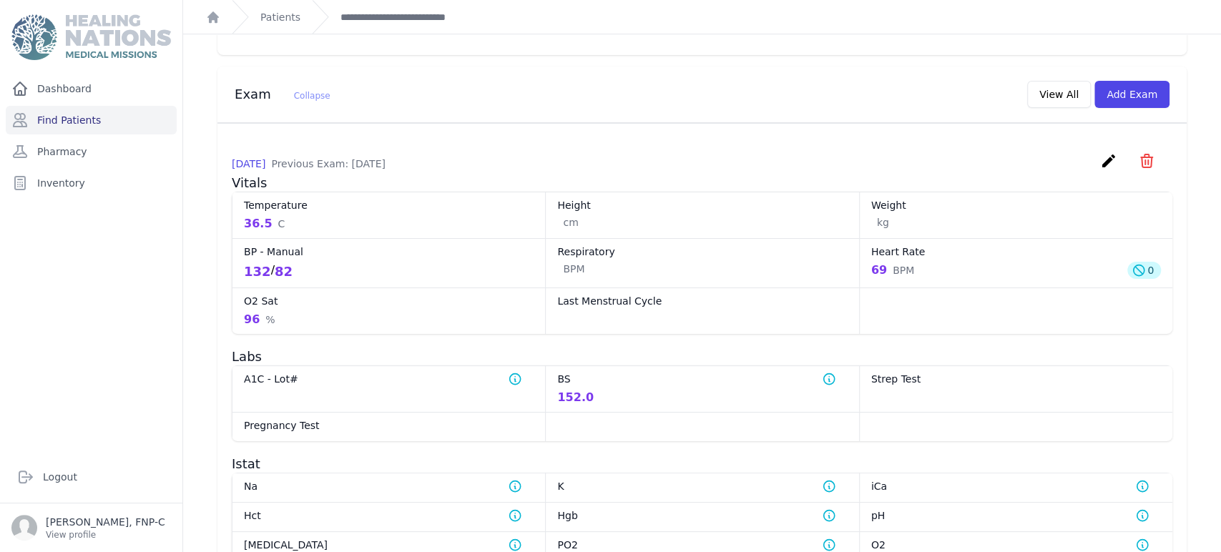
scroll to position [556, 0]
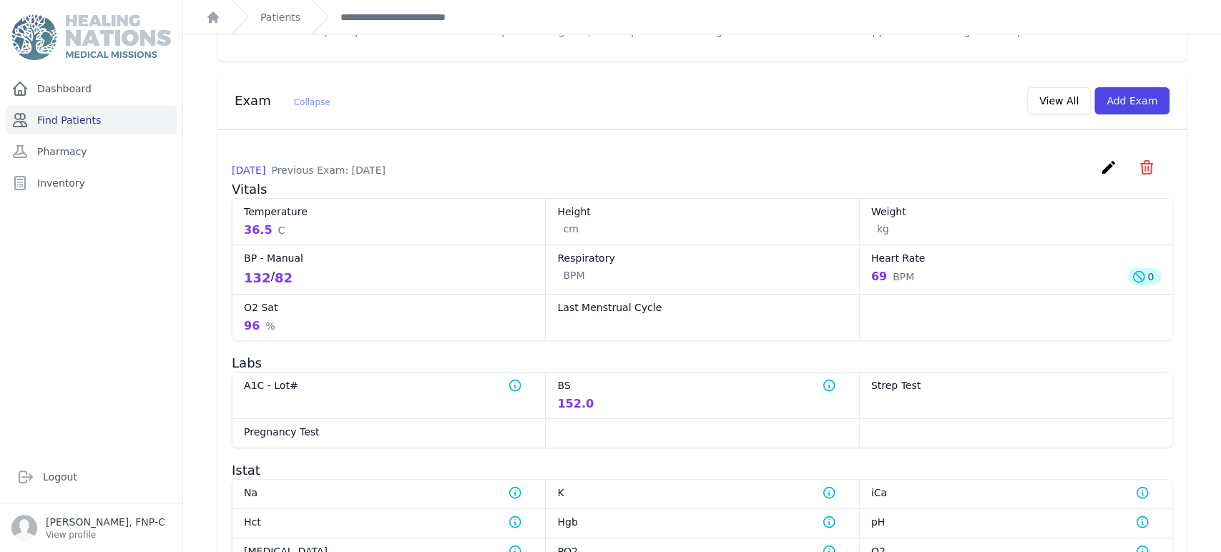
click at [67, 114] on link "Find Patients" at bounding box center [91, 120] width 171 height 29
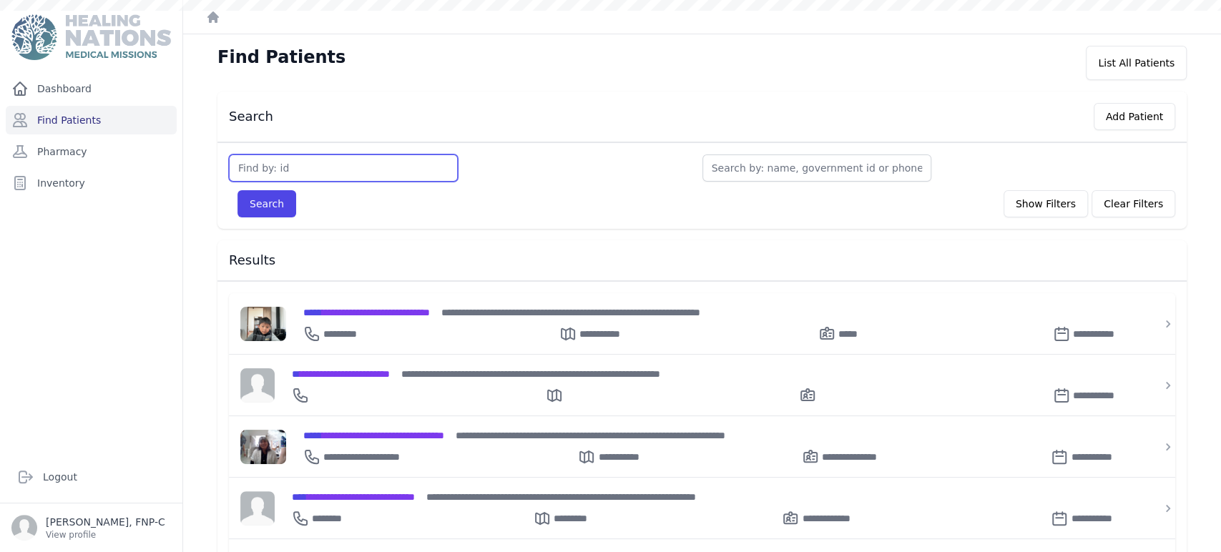
click at [262, 170] on input "text" at bounding box center [343, 168] width 229 height 27
type input "2987"
click at [282, 195] on button "Search" at bounding box center [267, 203] width 59 height 27
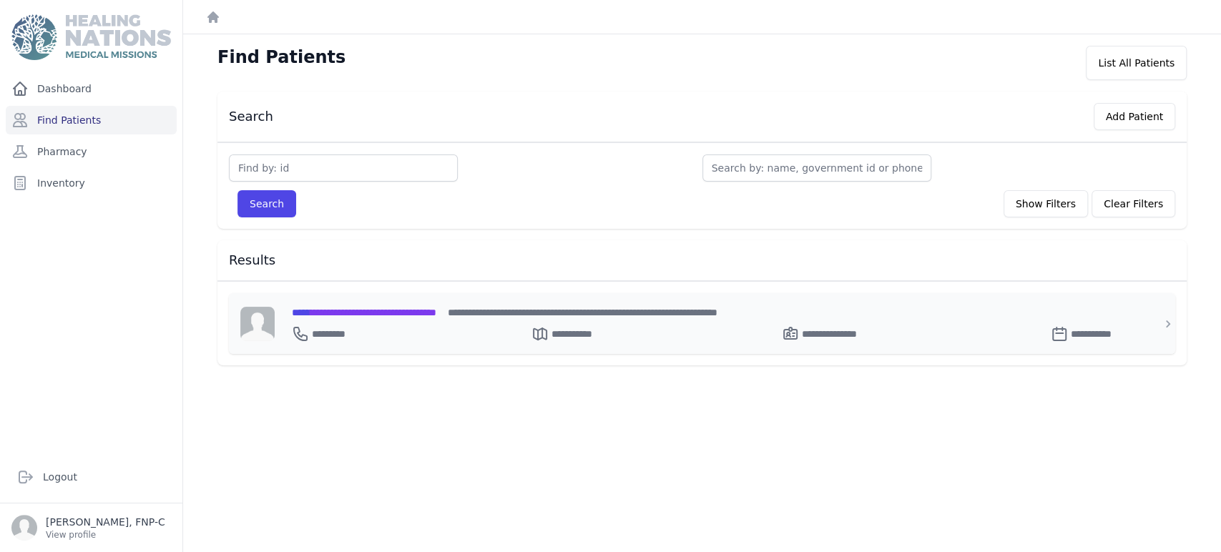
click at [363, 308] on span "**********" at bounding box center [364, 313] width 145 height 10
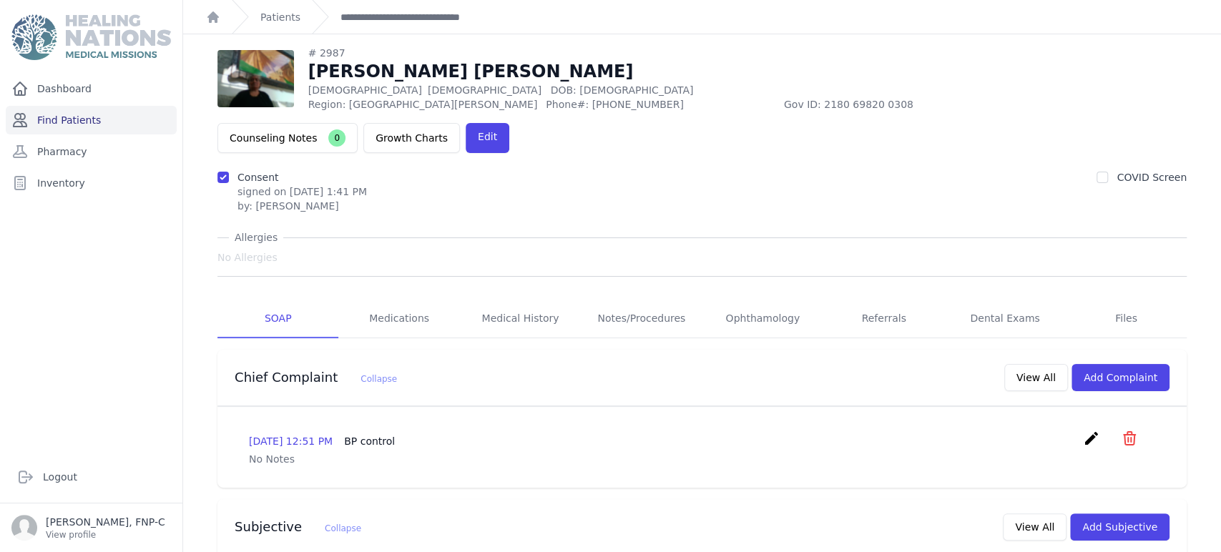
click at [77, 114] on link "Find Patients" at bounding box center [91, 120] width 171 height 29
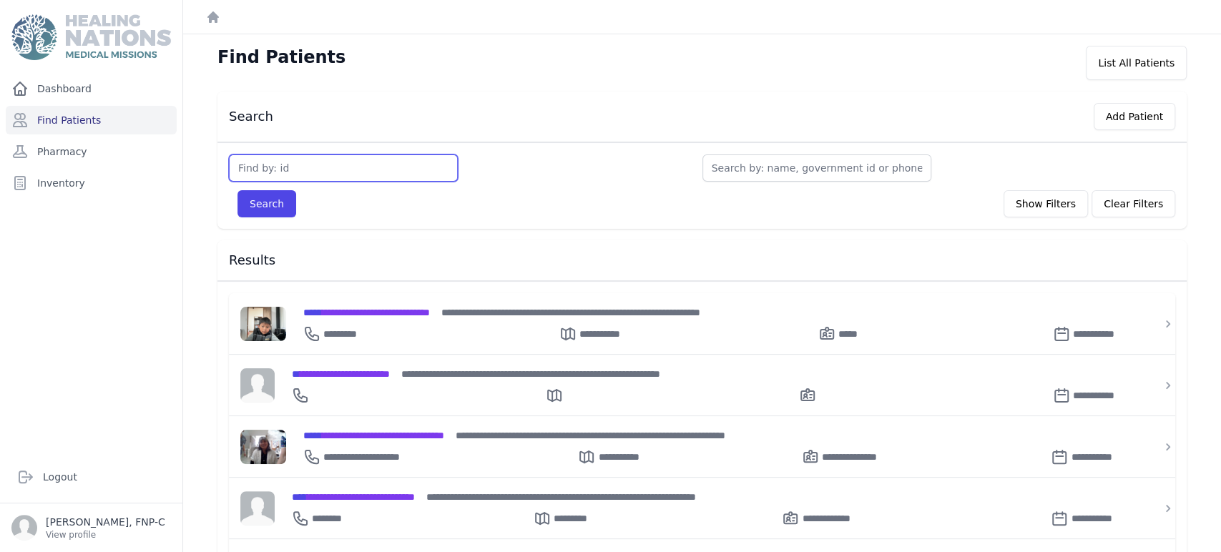
click at [244, 162] on input "text" at bounding box center [343, 168] width 229 height 27
type input "3080"
click at [253, 202] on button "Search" at bounding box center [267, 203] width 59 height 27
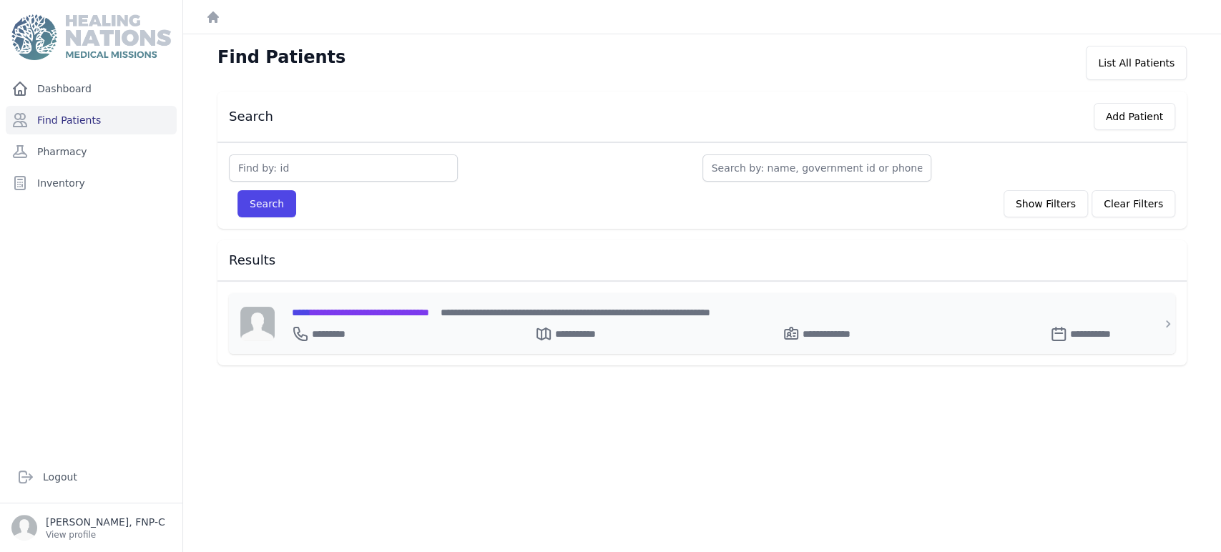
click at [343, 308] on span "**********" at bounding box center [360, 313] width 137 height 10
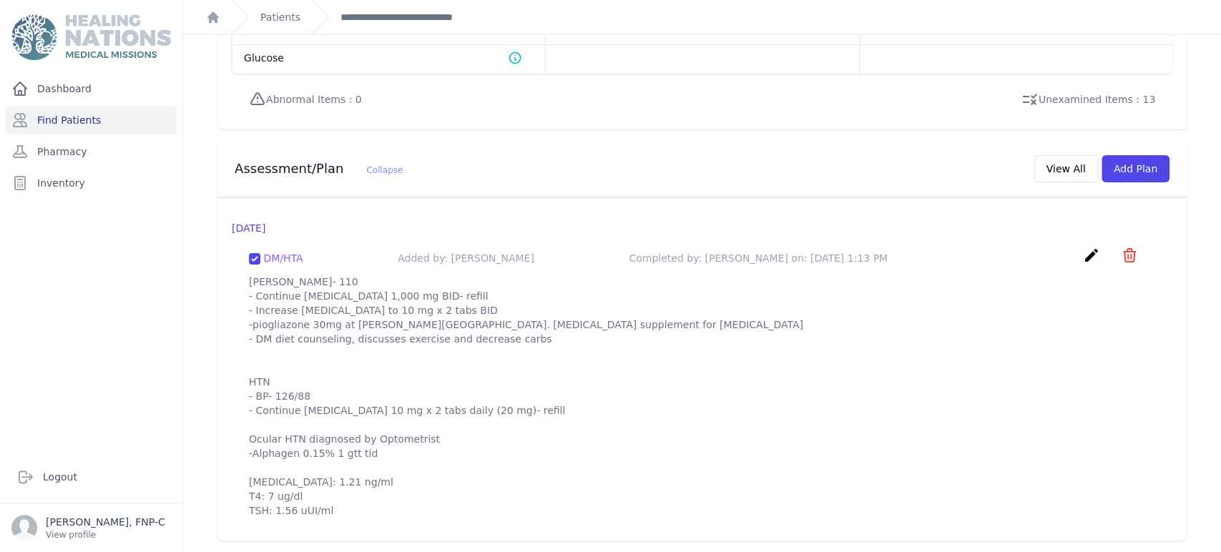
scroll to position [1256, 0]
click at [325, 506] on p "[PERSON_NAME]- 110 - Continue [MEDICAL_DATA] 1,000 mg BID- refill - Increase [M…" at bounding box center [702, 396] width 907 height 243
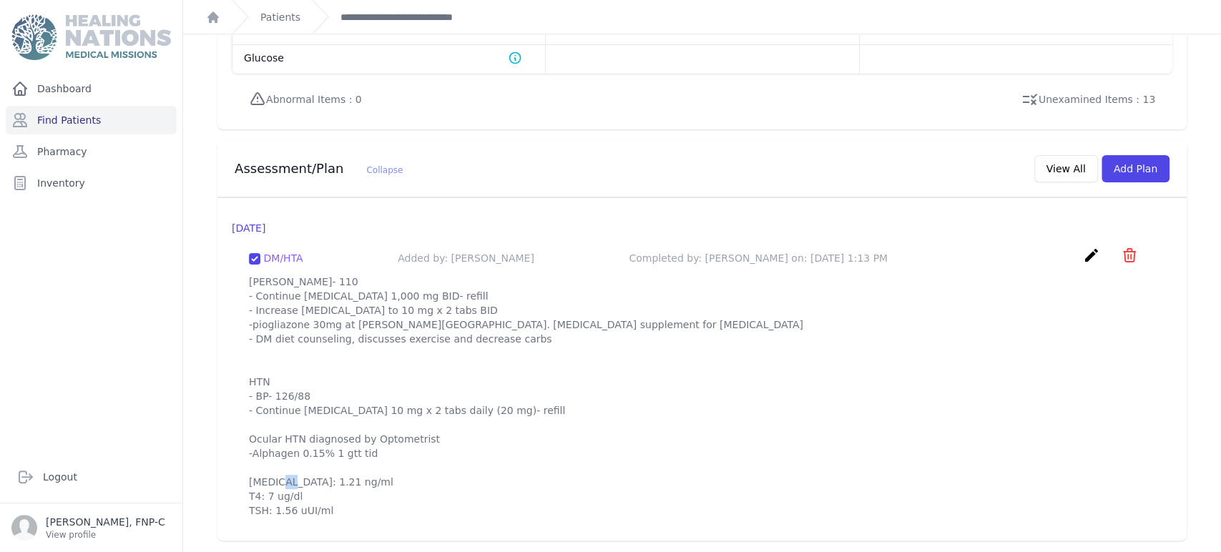
click at [325, 506] on p "[PERSON_NAME]- 110 - Continue [MEDICAL_DATA] 1,000 mg BID- refill - Increase [M…" at bounding box center [702, 396] width 907 height 243
drag, startPoint x: 325, startPoint y: 506, endPoint x: 243, endPoint y: 484, distance: 84.3
click at [243, 484] on div "DM/HTA Added by: [PERSON_NAME] Completed by: [PERSON_NAME] on: [DATE] 1:13 PM c…" at bounding box center [702, 382] width 941 height 294
copy p "[MEDICAL_DATA]: 1.21 ng/ml T4: 7 ug/dl TSH: 1.56 uUI/ml"
click at [764, 403] on p "[PERSON_NAME]- 110 - Continue [MEDICAL_DATA] 1,000 mg BID- refill - Increase [M…" at bounding box center [702, 396] width 907 height 243
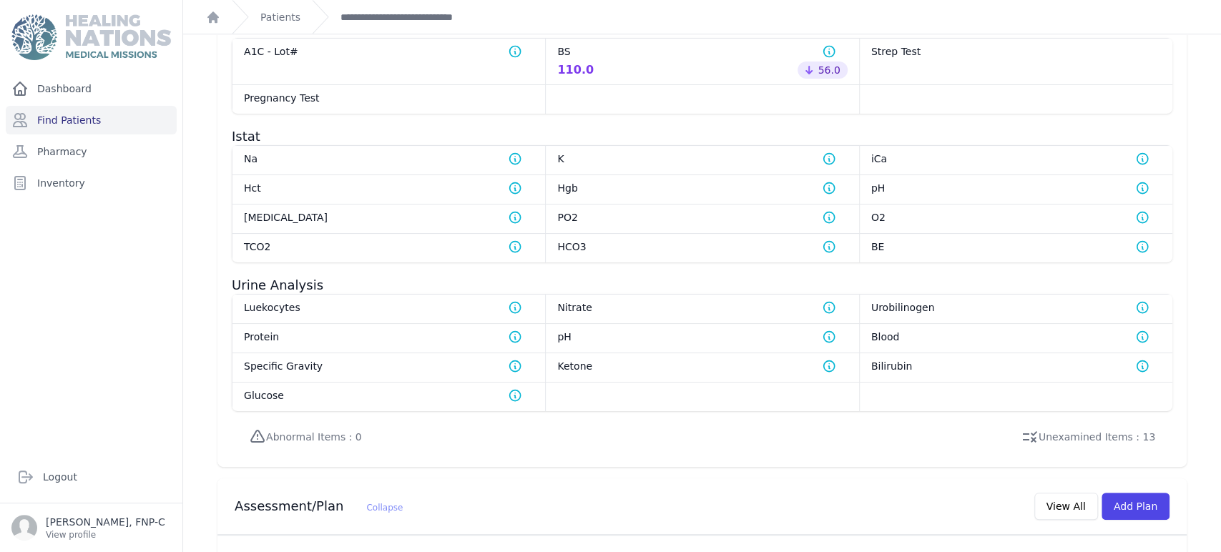
scroll to position [620, 0]
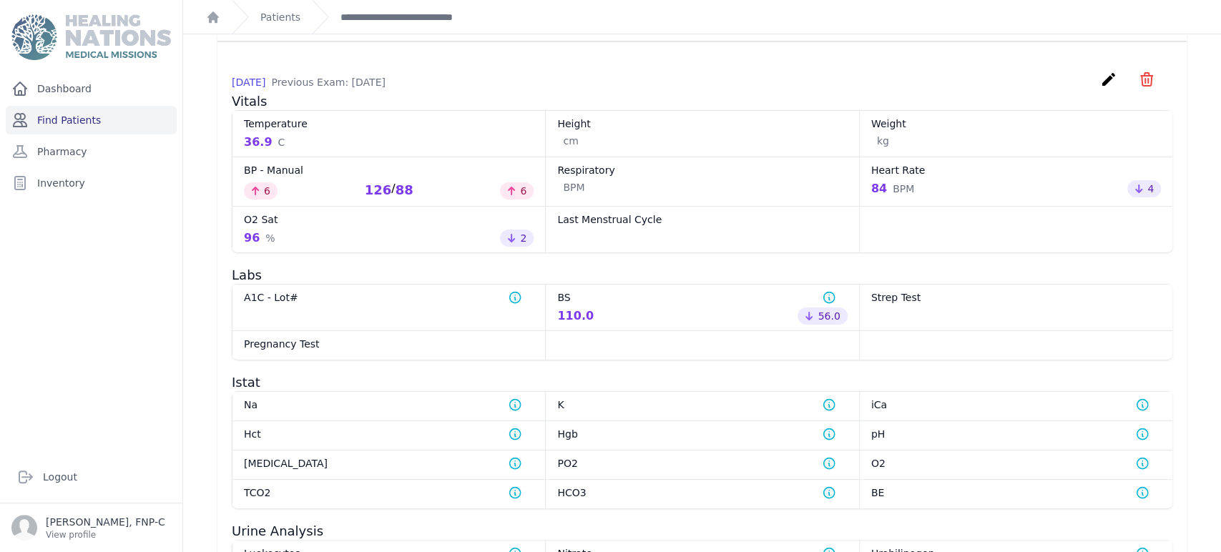
click at [101, 116] on link "Find Patients" at bounding box center [91, 120] width 171 height 29
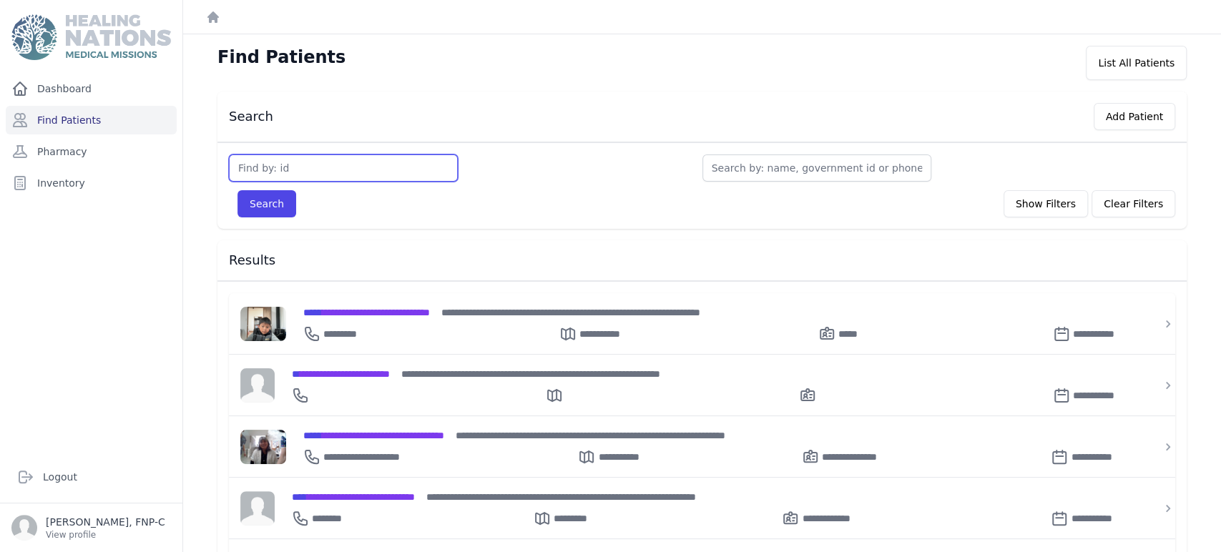
click at [297, 176] on input "text" at bounding box center [343, 168] width 229 height 27
type input "3107"
click at [271, 208] on button "Search" at bounding box center [267, 203] width 59 height 27
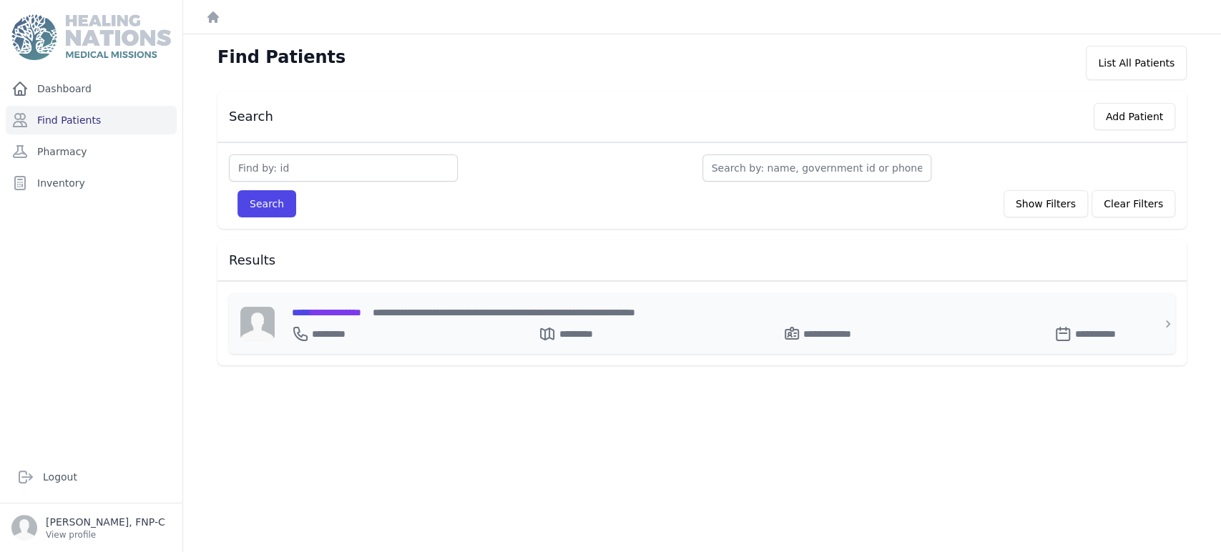
click at [330, 309] on span "**********" at bounding box center [326, 313] width 69 height 10
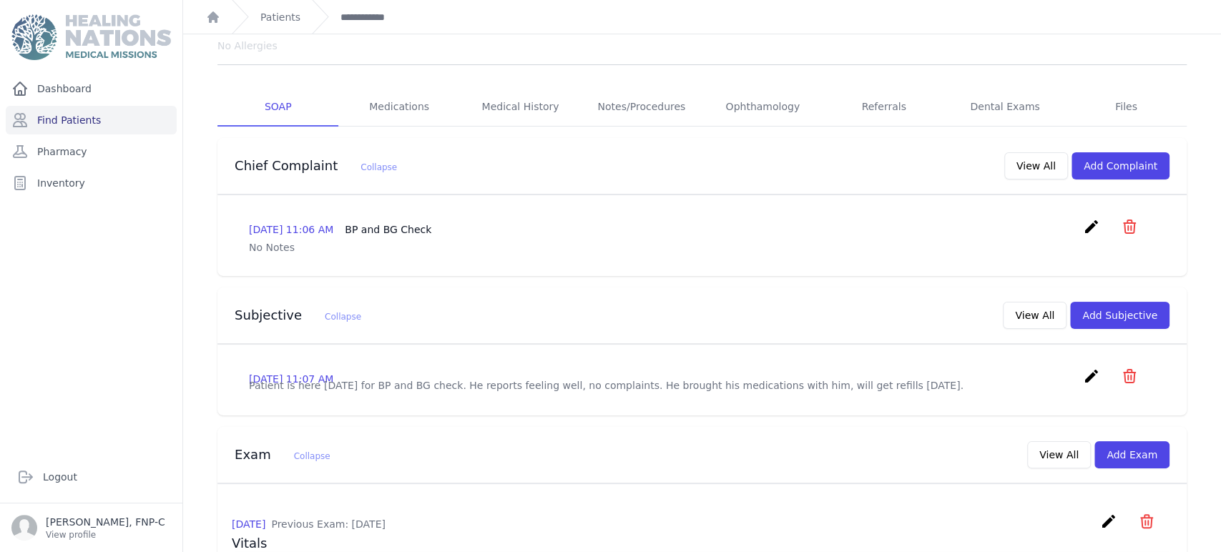
scroll to position [159, 0]
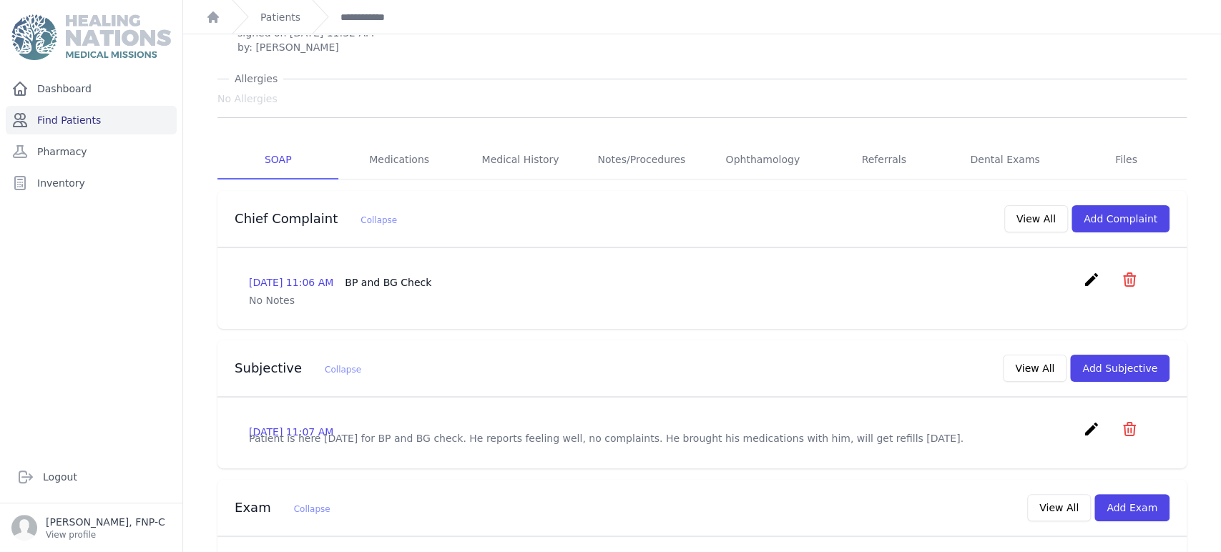
click at [72, 115] on link "Find Patients" at bounding box center [91, 120] width 171 height 29
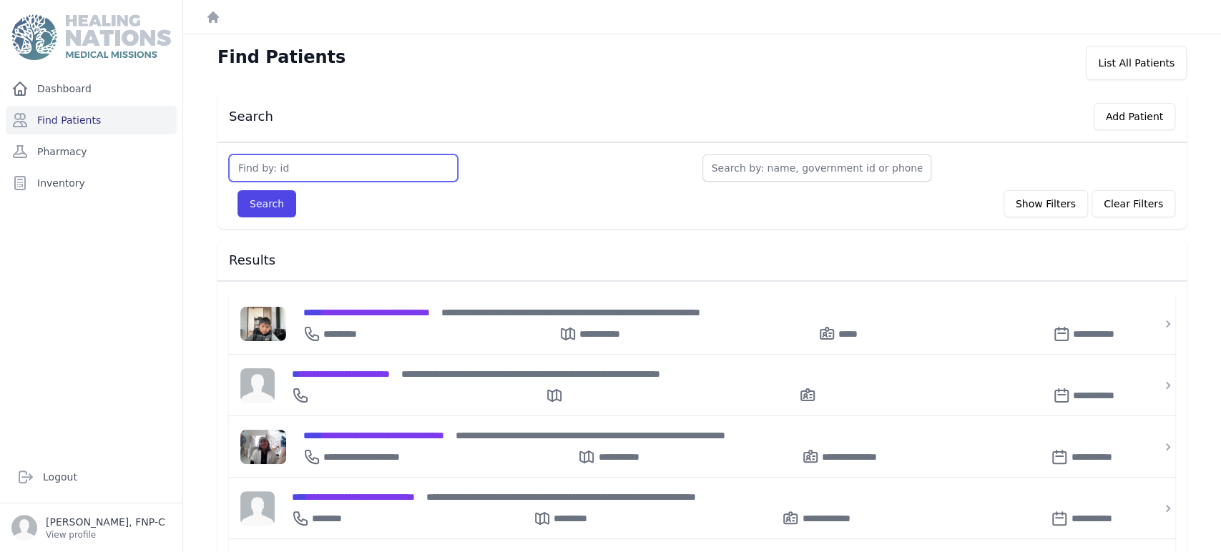
click at [269, 169] on input "text" at bounding box center [343, 168] width 229 height 27
type input "3113"
click at [270, 203] on button "Search" at bounding box center [267, 203] width 59 height 27
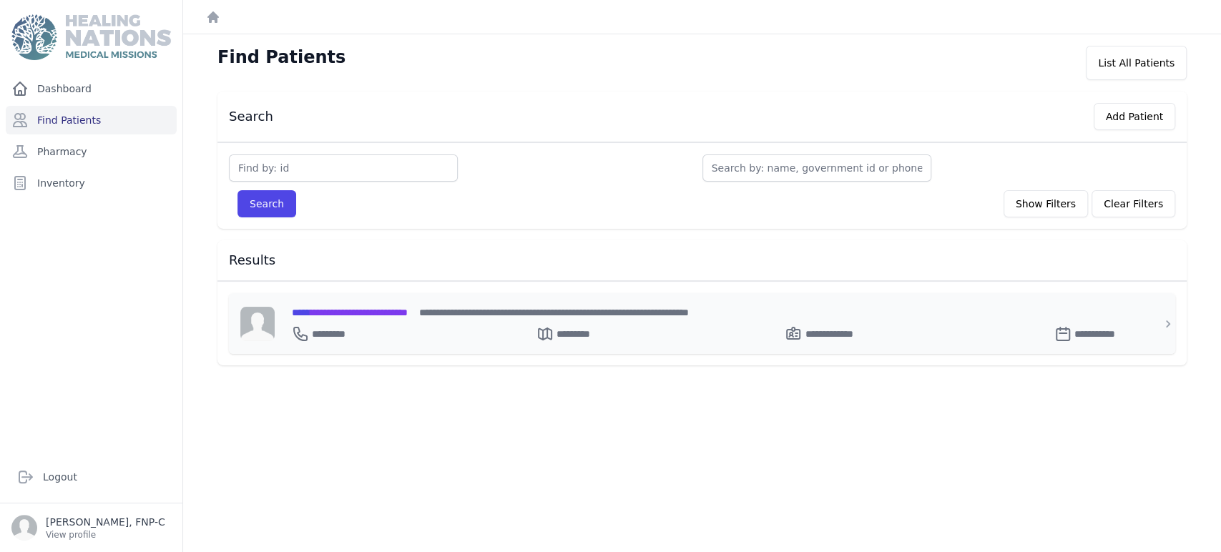
click at [326, 313] on span "**********" at bounding box center [350, 313] width 116 height 10
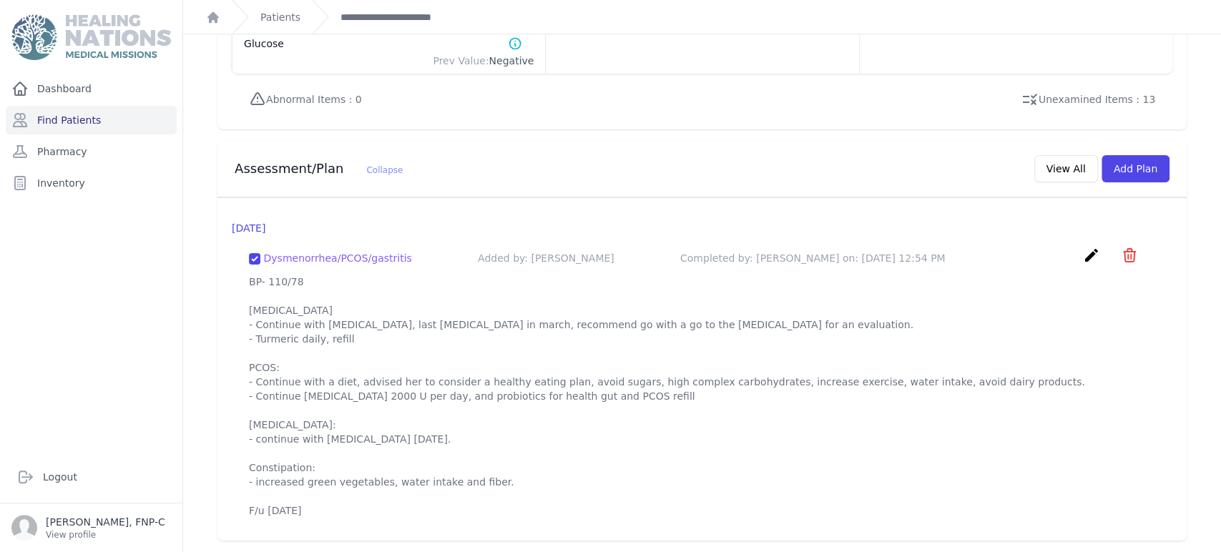
scroll to position [1108, 0]
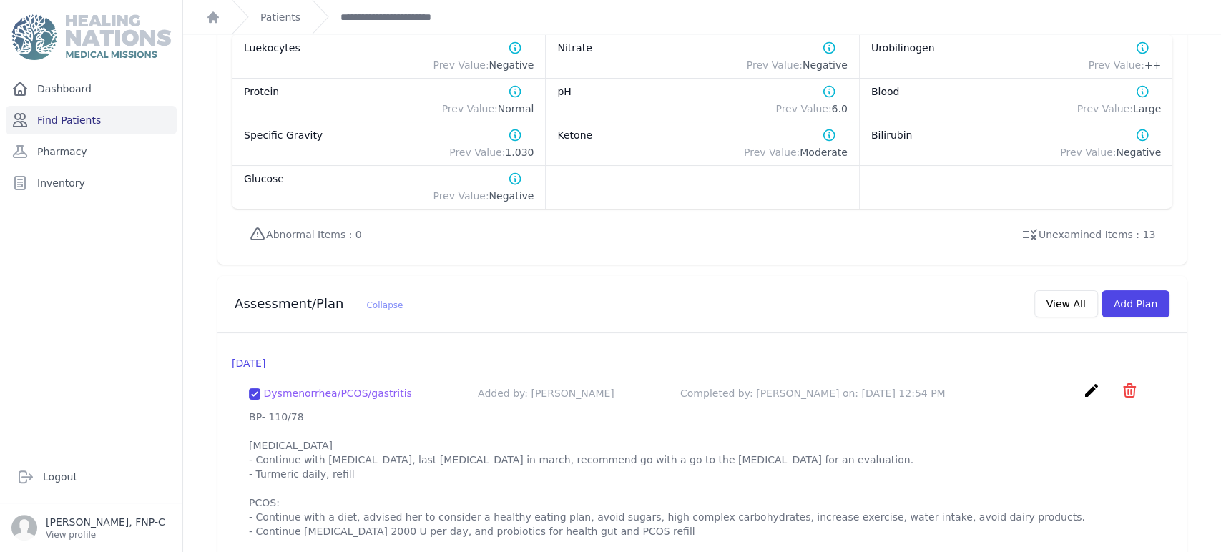
click at [36, 125] on link "Find Patients" at bounding box center [91, 120] width 171 height 29
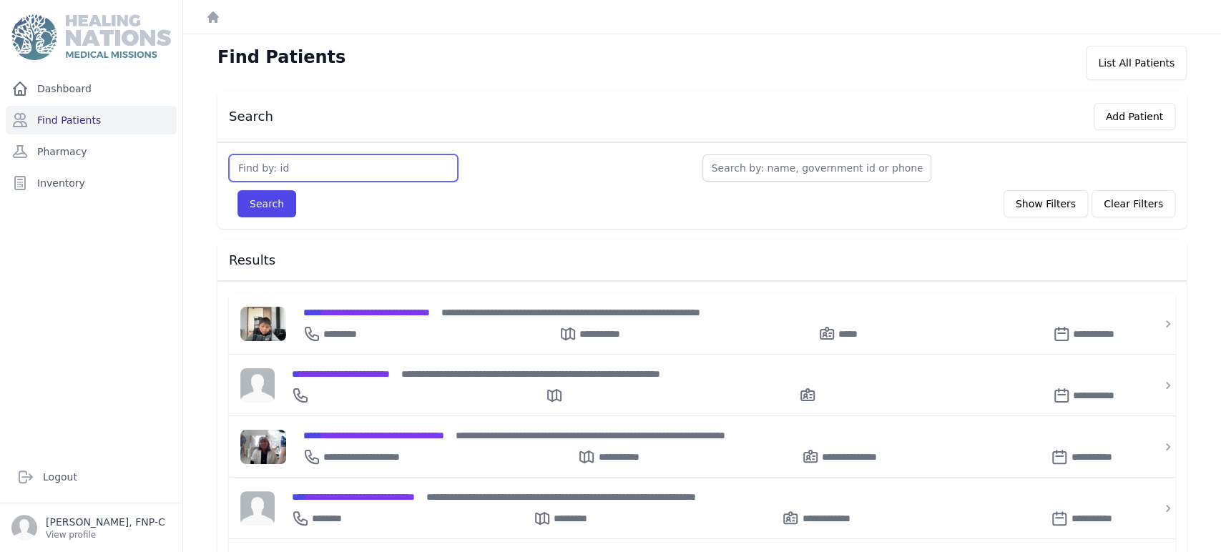
click at [252, 172] on input "text" at bounding box center [343, 168] width 229 height 27
type input "3130"
click at [253, 204] on button "Search" at bounding box center [267, 203] width 59 height 27
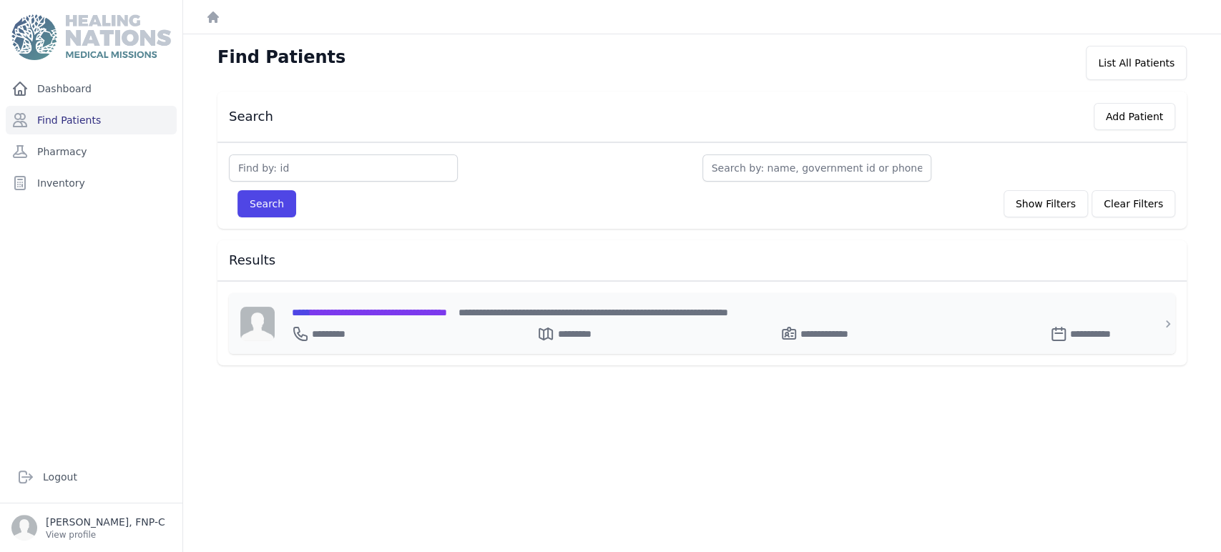
click at [341, 315] on span "**********" at bounding box center [369, 313] width 155 height 10
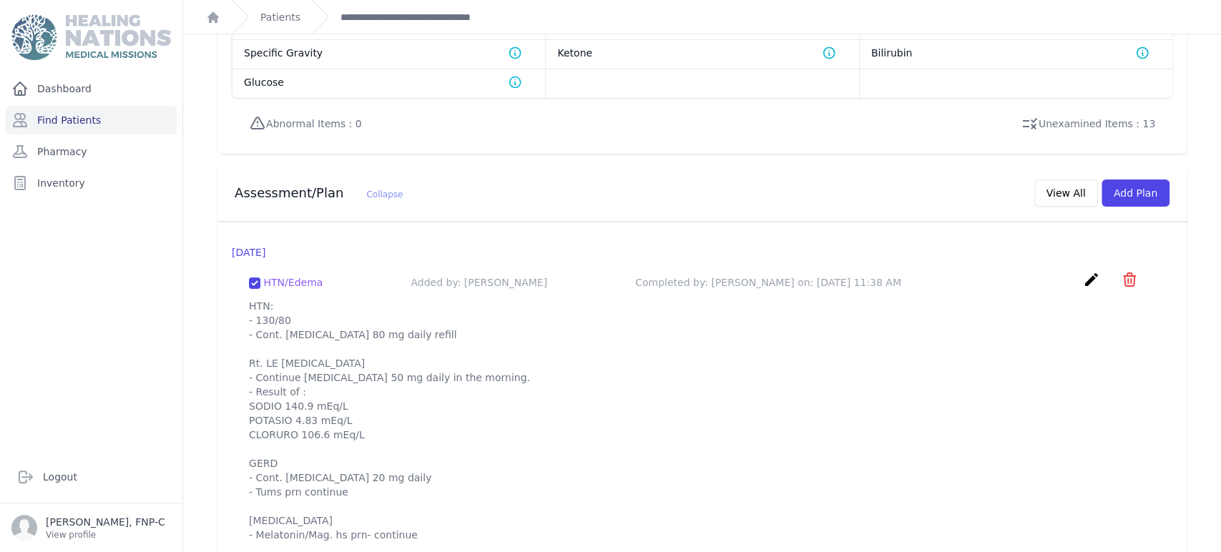
scroll to position [1238, 0]
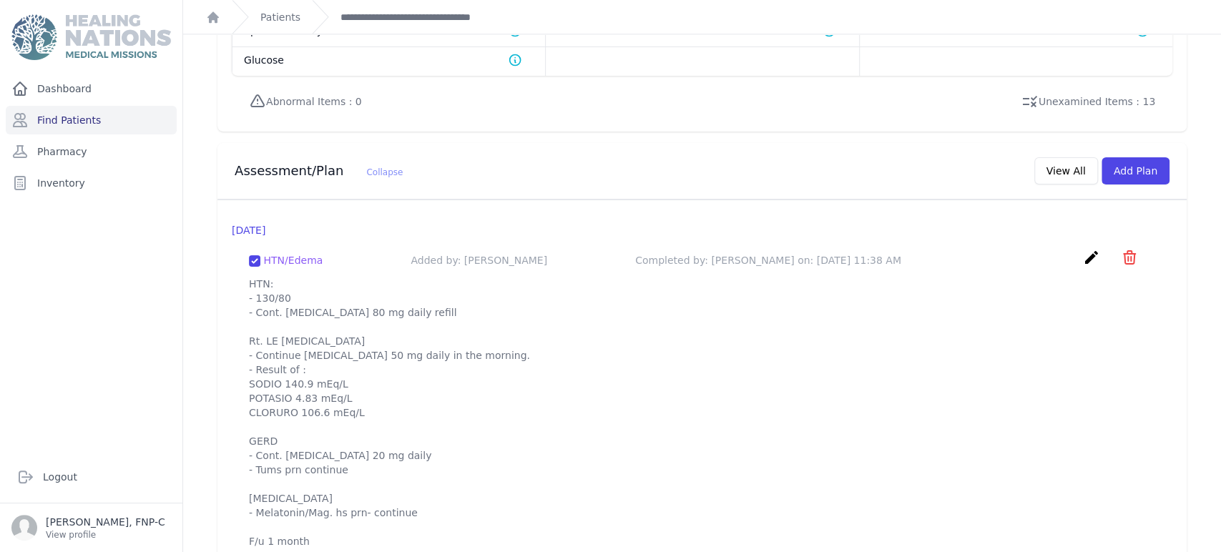
click at [353, 384] on p "HTN: - 130/80 - Cont. Valsartan 80 mg daily refill Rt. LE edema - Continue Spir…" at bounding box center [702, 413] width 907 height 272
click at [352, 384] on p "HTN: - 130/80 - Cont. Valsartan 80 mg daily refill Rt. LE edema - Continue Spir…" at bounding box center [702, 413] width 907 height 272
click at [371, 365] on p "HTN: - 130/80 - Cont. Valsartan 80 mg daily refill Rt. LE edema - Continue Spir…" at bounding box center [702, 413] width 907 height 272
drag, startPoint x: 250, startPoint y: 348, endPoint x: 358, endPoint y: 384, distance: 113.8
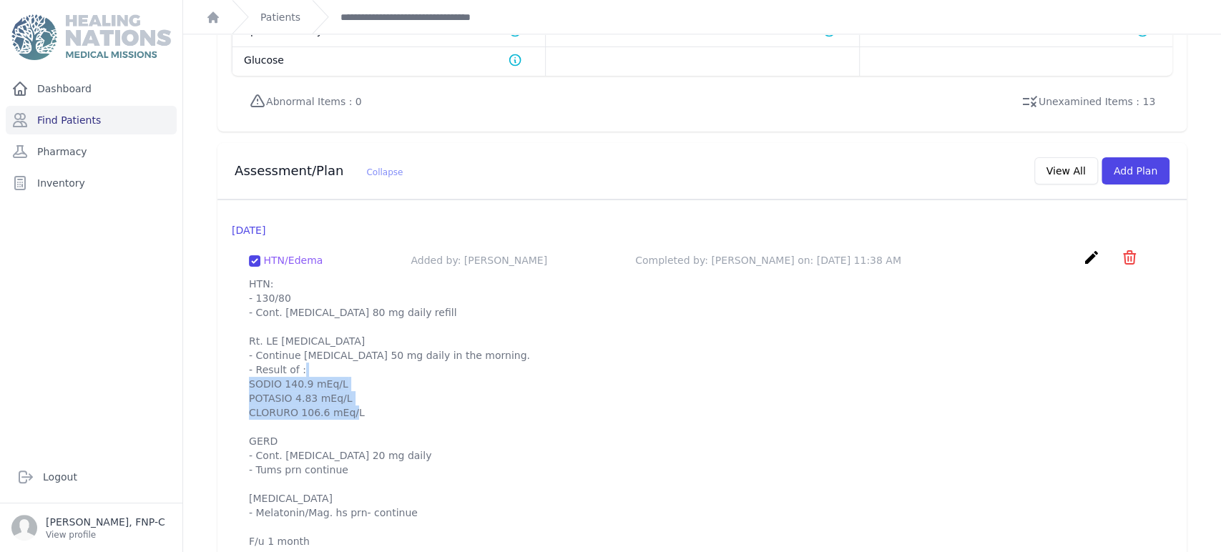
click at [358, 384] on p "HTN: - 130/80 - Cont. Valsartan 80 mg daily refill Rt. LE edema - Continue Spir…" at bounding box center [702, 413] width 907 height 272
copy p "SODIO 140.9 mEq/L POTASIO 4.83 mEq/L CLORURO 106.6 mEq/L"
click at [807, 359] on p "HTN: - 130/80 - Cont. Valsartan 80 mg daily refill Rt. LE edema - Continue Spir…" at bounding box center [702, 413] width 907 height 272
click at [47, 117] on link "Find Patients" at bounding box center [91, 120] width 171 height 29
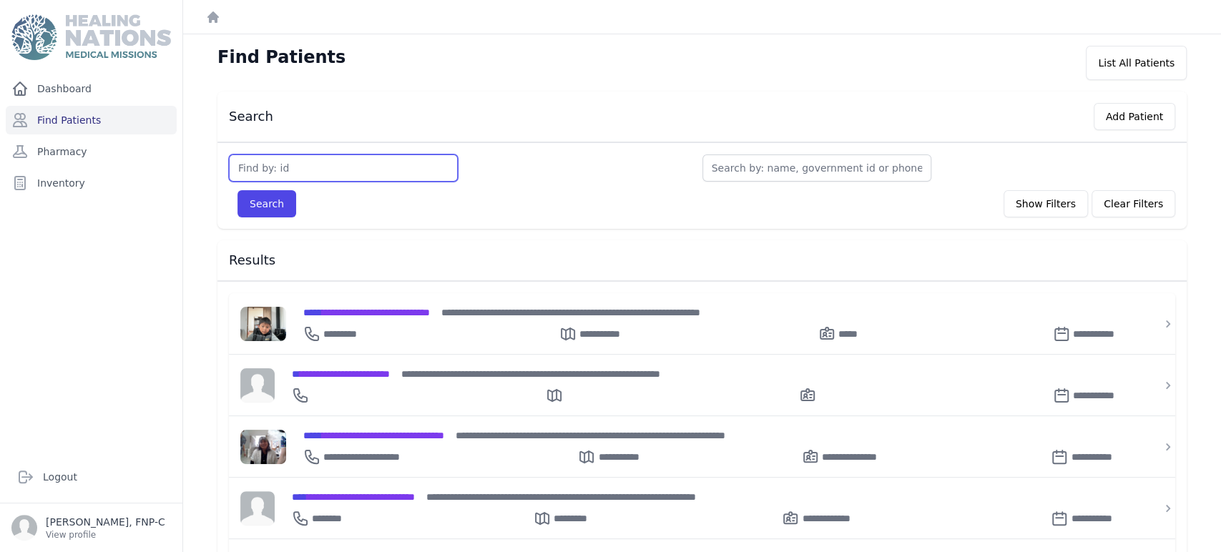
click at [280, 159] on input "text" at bounding box center [343, 168] width 229 height 27
type input "3380"
click at [266, 195] on button "Search" at bounding box center [267, 203] width 59 height 27
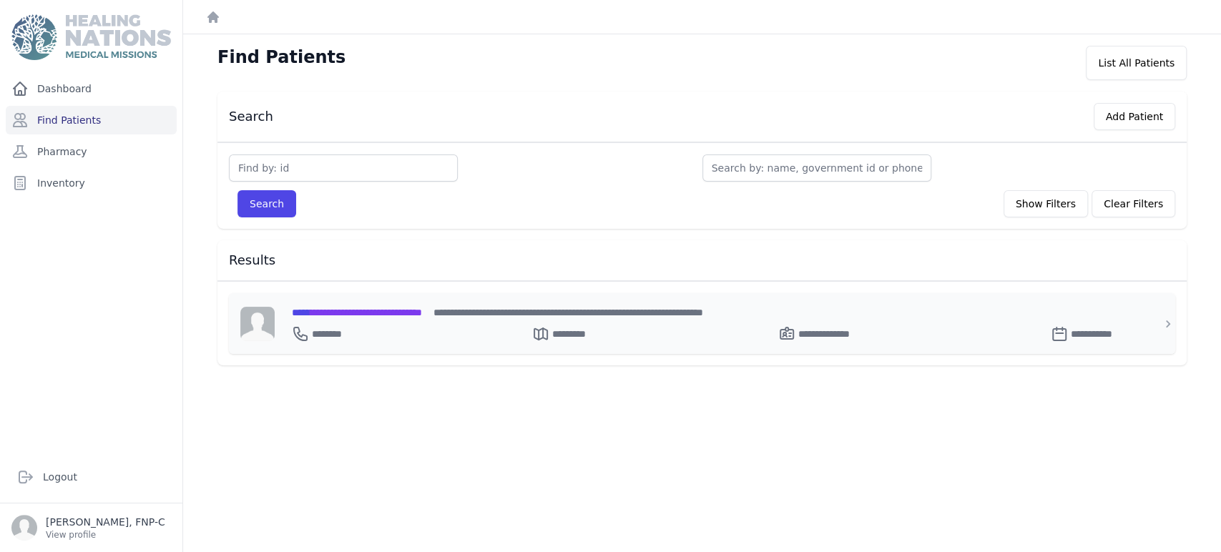
click at [347, 310] on span "**********" at bounding box center [357, 313] width 130 height 10
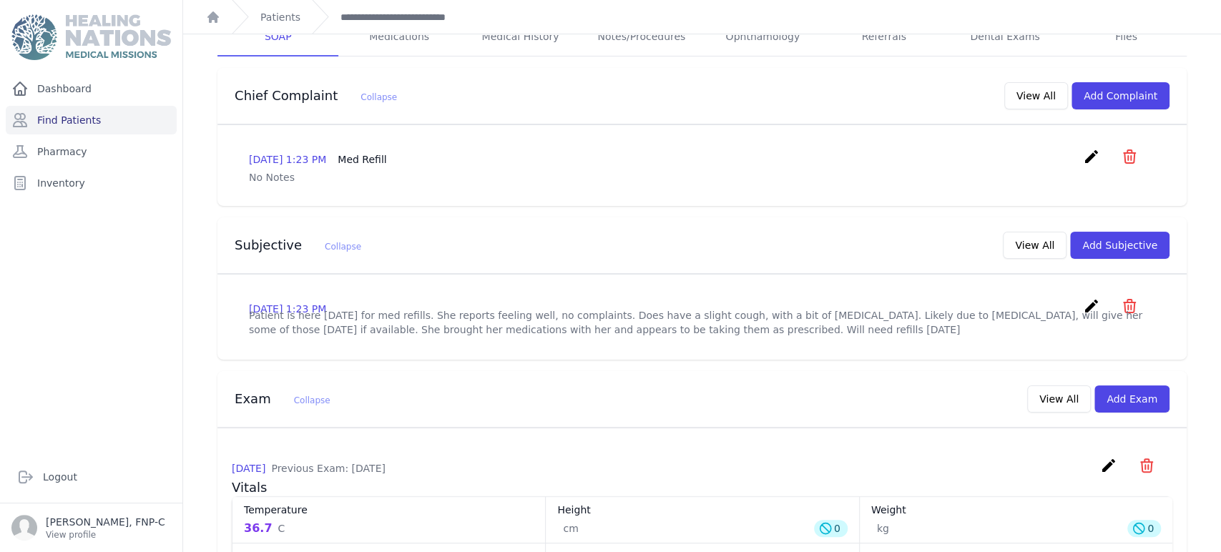
scroll to position [239, 0]
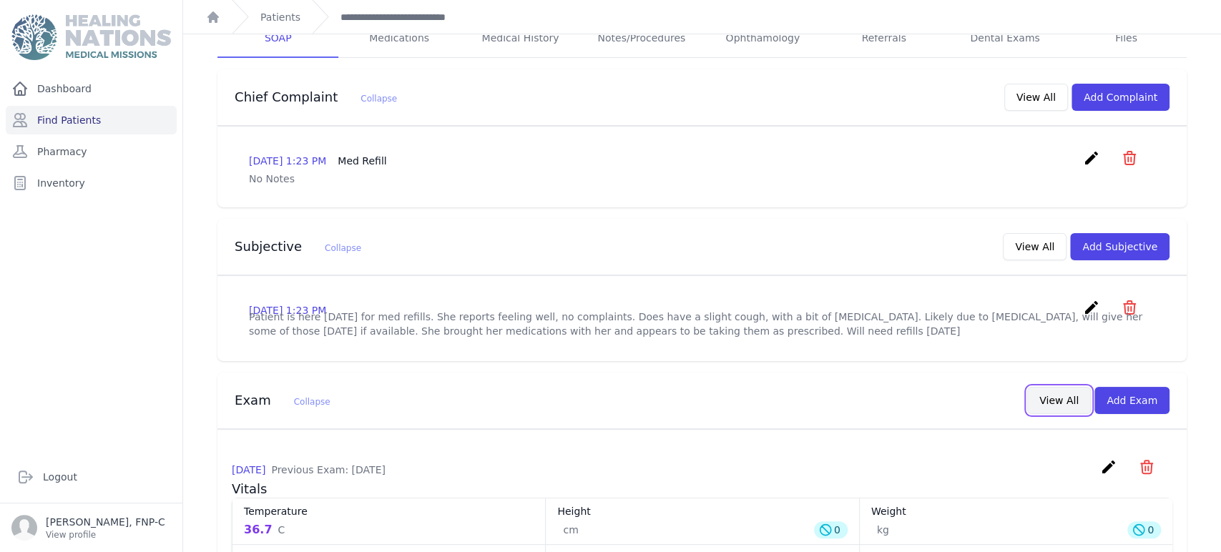
click at [1050, 411] on button "View All" at bounding box center [1059, 400] width 64 height 27
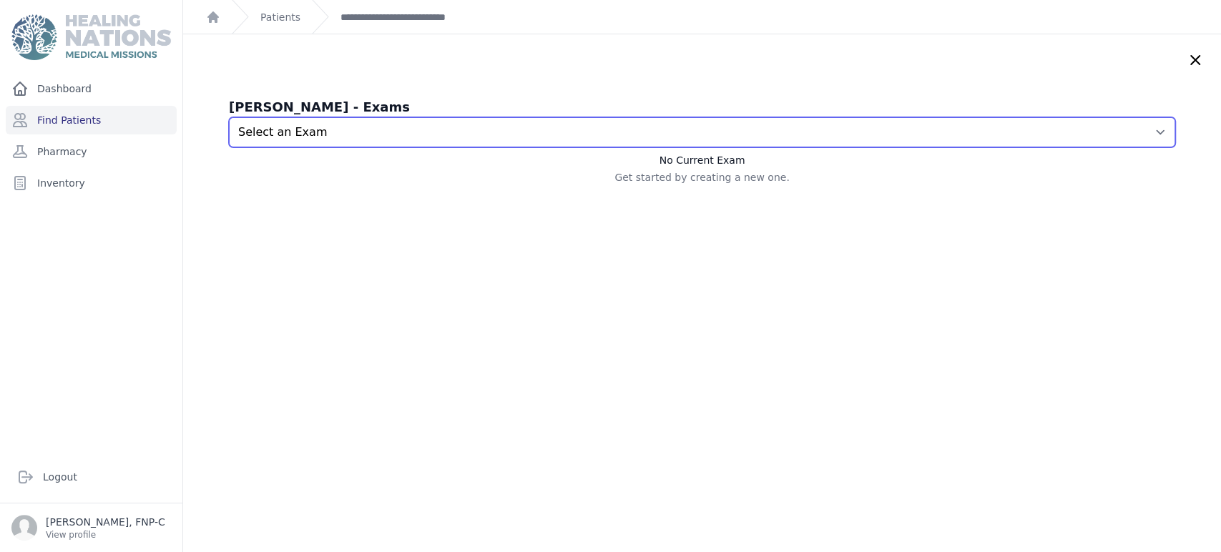
click at [1132, 132] on select "Select an Exam 2025-Jul-22 1:23 PM 2025-Jun-21 1:28 PM 2025-May-15 12:47 PM 202…" at bounding box center [702, 132] width 947 height 30
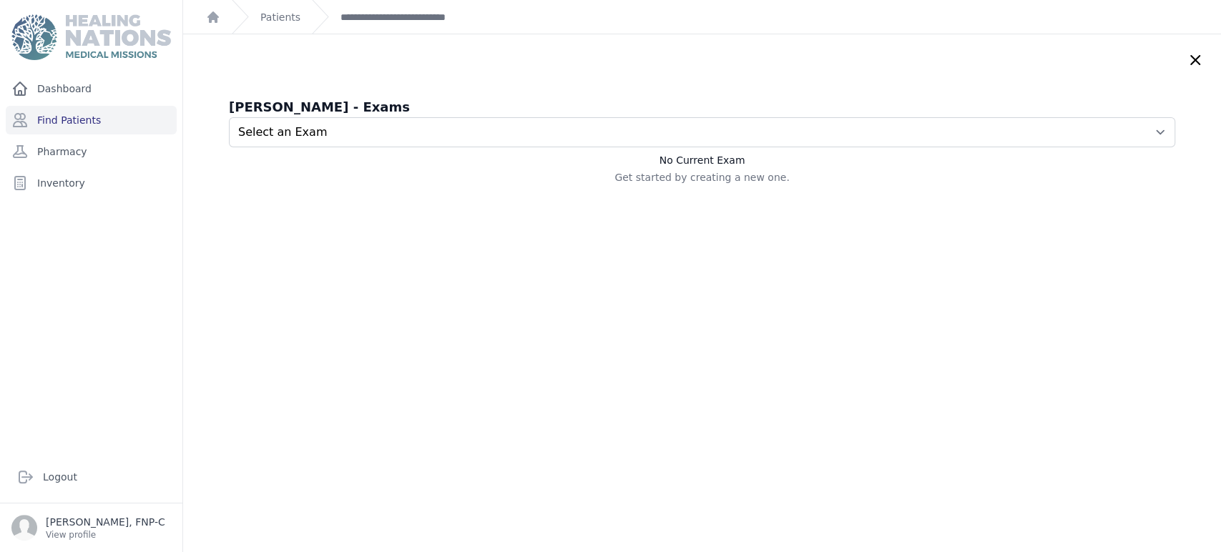
click at [1191, 57] on icon at bounding box center [1195, 60] width 9 height 9
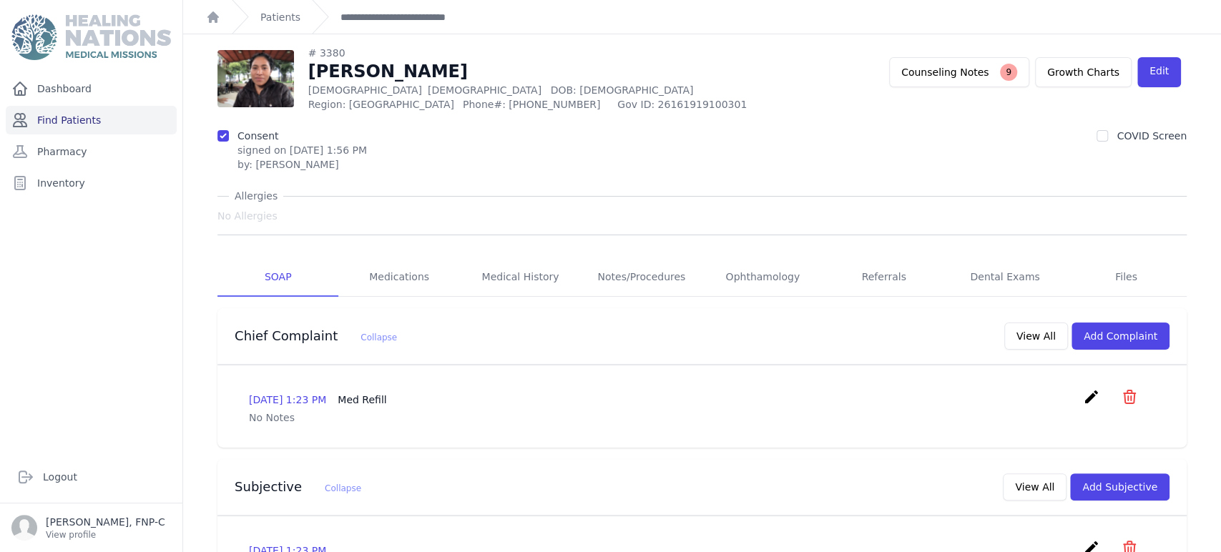
click at [82, 118] on link "Find Patients" at bounding box center [91, 120] width 171 height 29
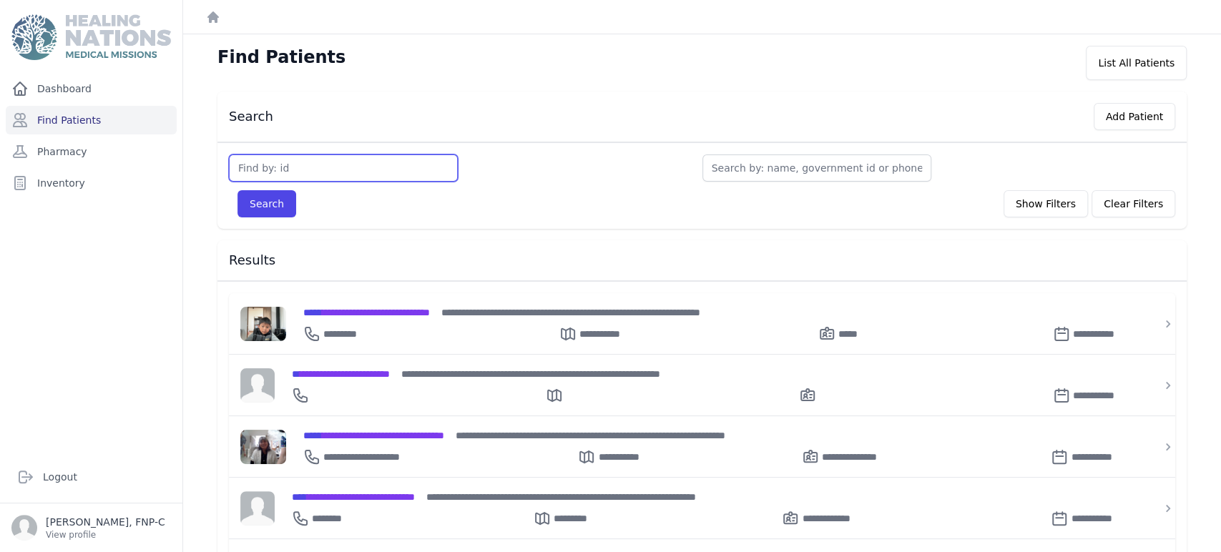
click at [266, 167] on input "text" at bounding box center [343, 168] width 229 height 27
type input "3501"
click at [256, 202] on button "Search" at bounding box center [267, 203] width 59 height 27
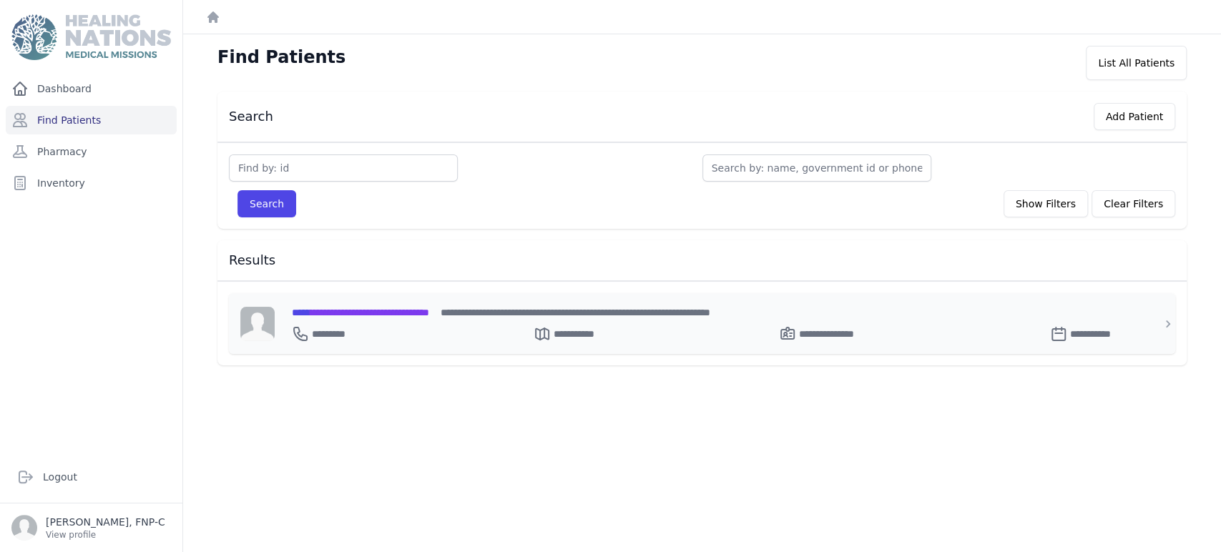
click at [321, 311] on span "**********" at bounding box center [360, 313] width 137 height 10
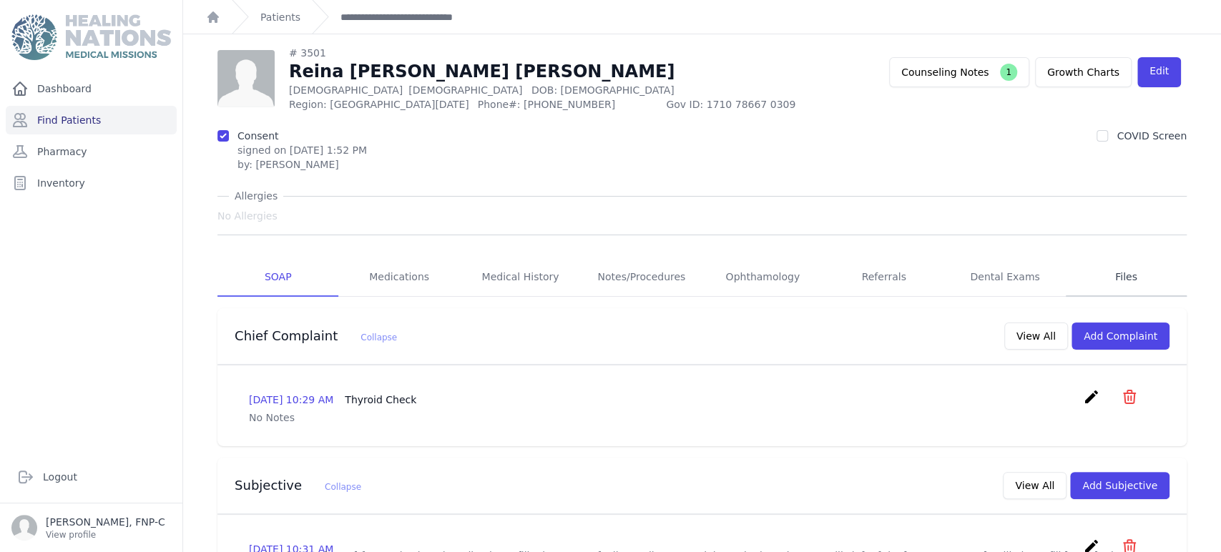
click at [1119, 280] on link "Files" at bounding box center [1126, 277] width 121 height 39
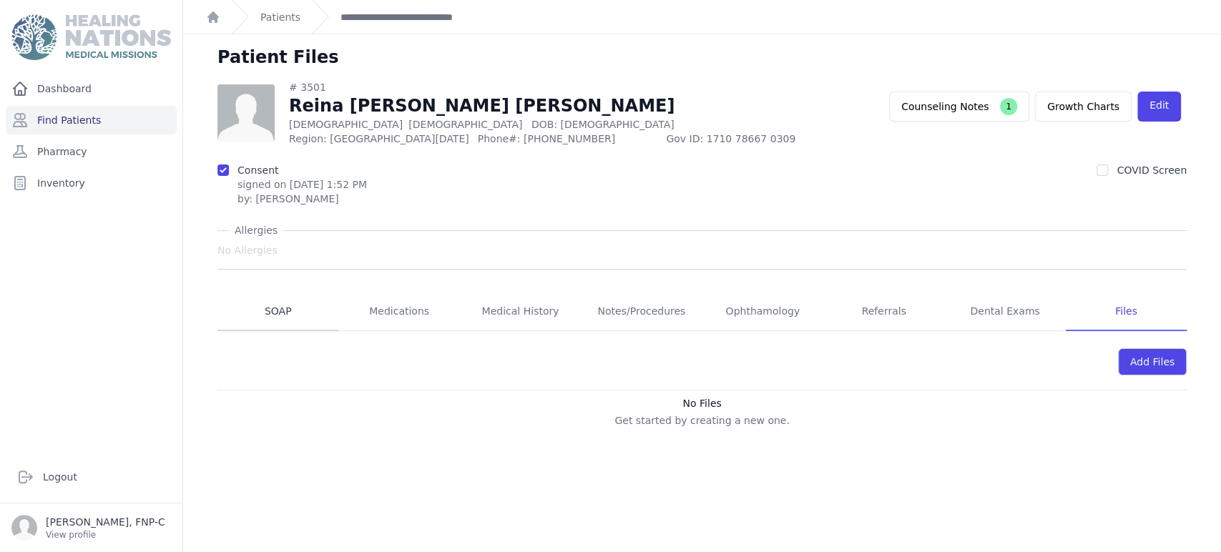
click at [285, 306] on link "SOAP" at bounding box center [278, 312] width 121 height 39
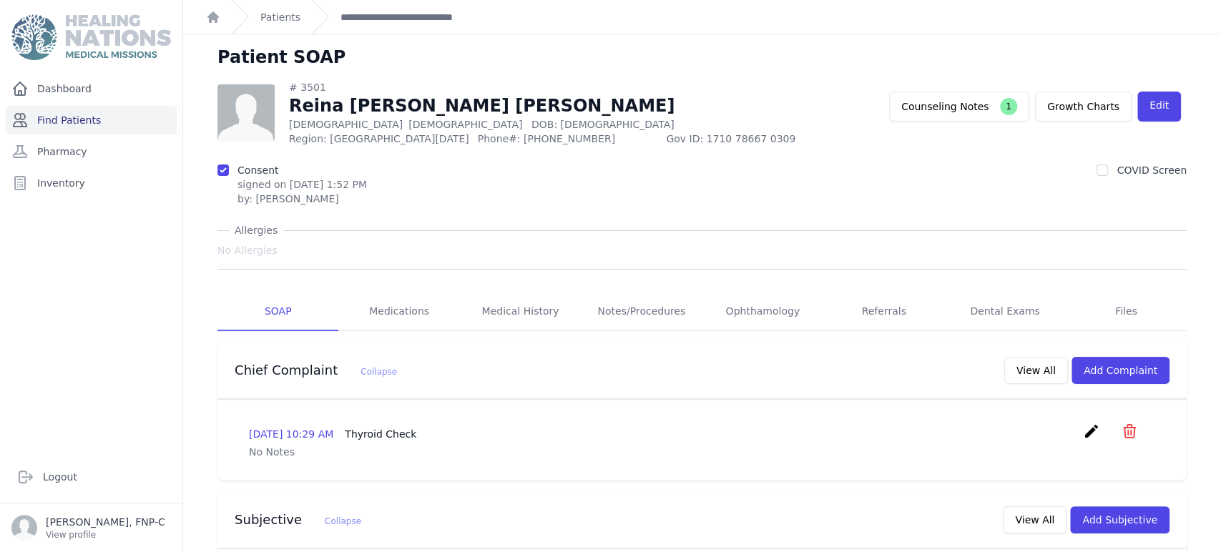
click at [80, 118] on link "Find Patients" at bounding box center [91, 120] width 171 height 29
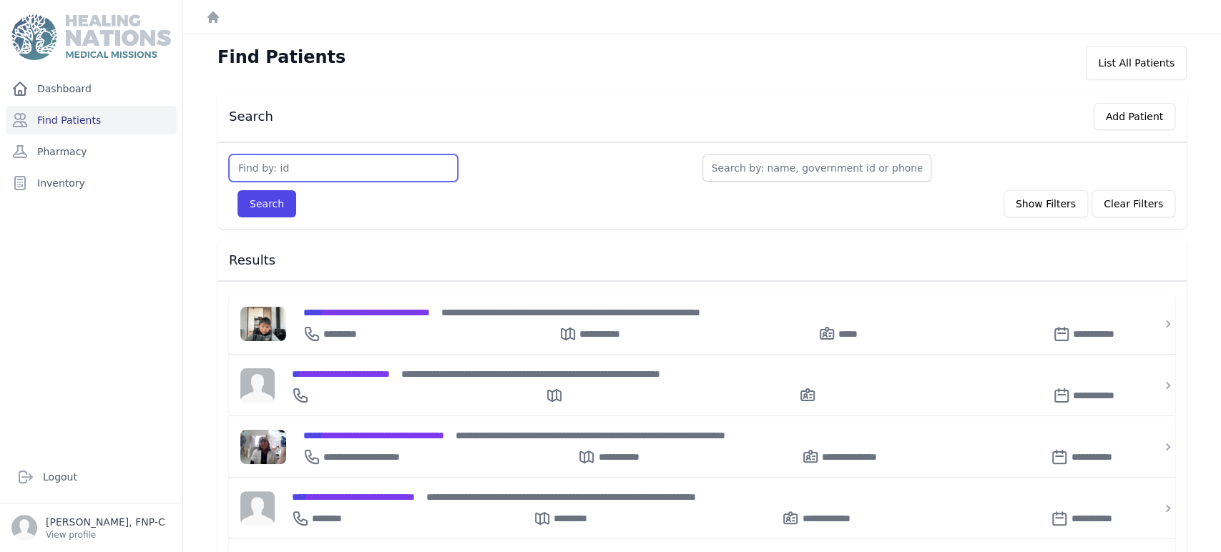
click at [250, 165] on input "text" at bounding box center [343, 168] width 229 height 27
type input "3680"
click at [260, 197] on button "Search" at bounding box center [267, 203] width 59 height 27
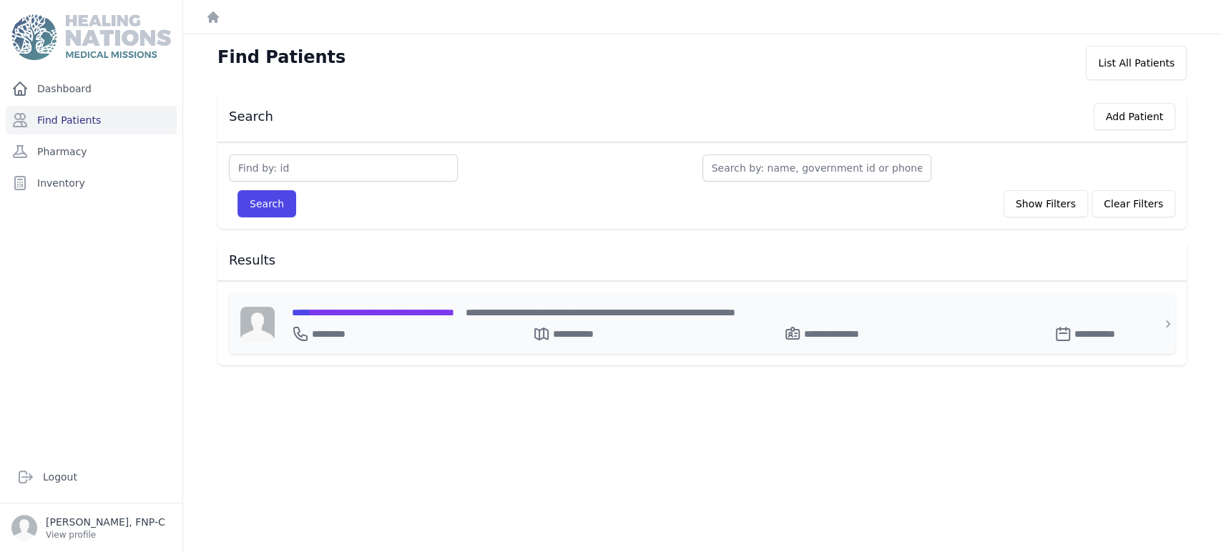
click at [356, 308] on span "**********" at bounding box center [373, 313] width 162 height 10
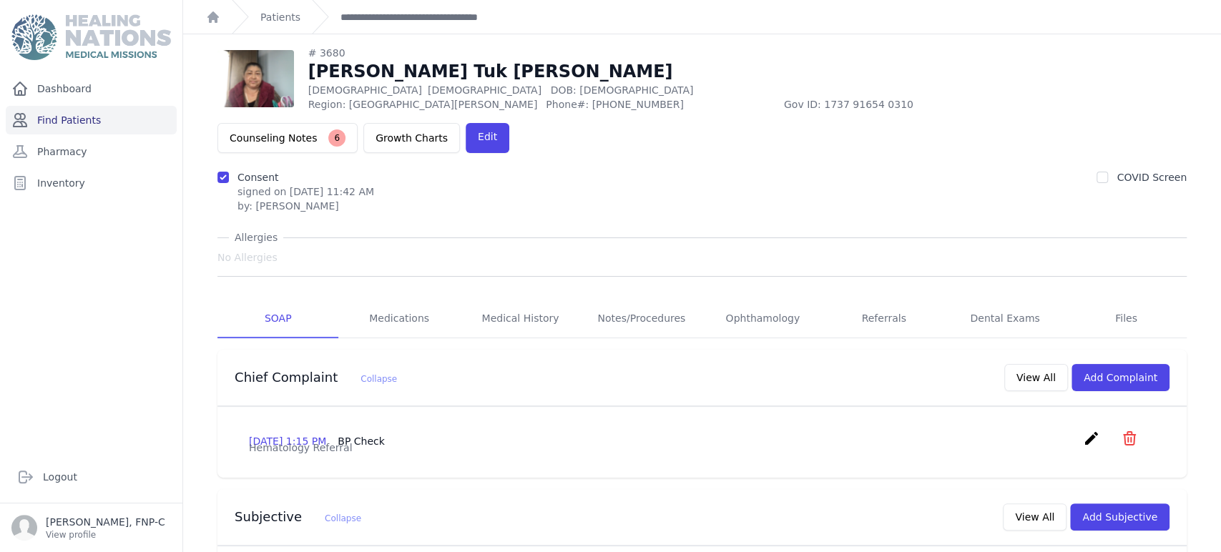
click at [91, 118] on link "Find Patients" at bounding box center [91, 120] width 171 height 29
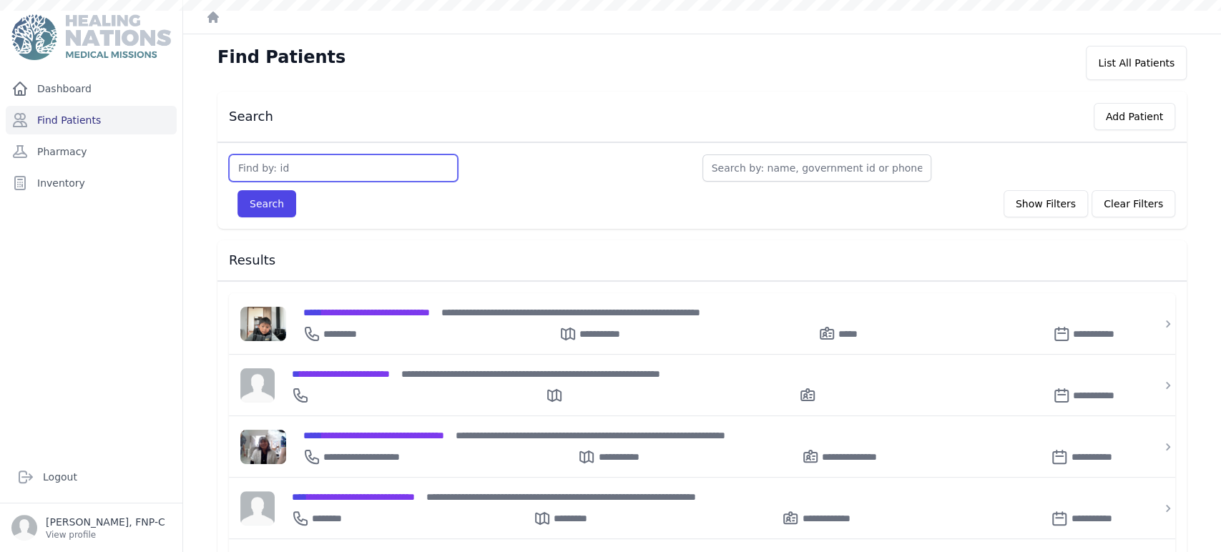
click at [247, 172] on input "text" at bounding box center [343, 168] width 229 height 27
type input "3685"
click at [261, 197] on button "Search" at bounding box center [267, 203] width 59 height 27
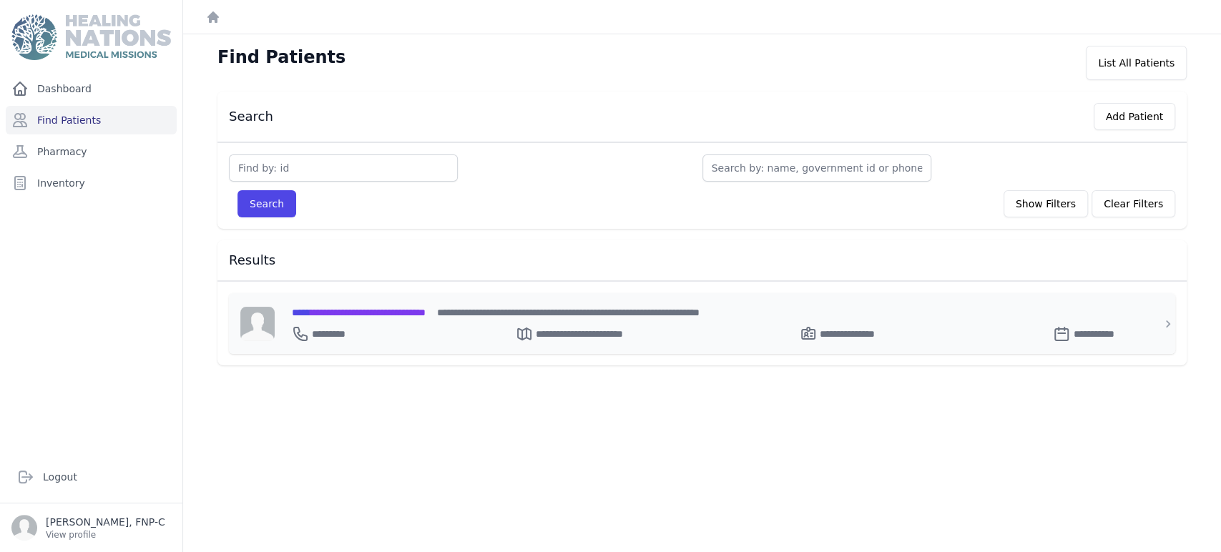
click at [324, 313] on span "**********" at bounding box center [359, 313] width 134 height 10
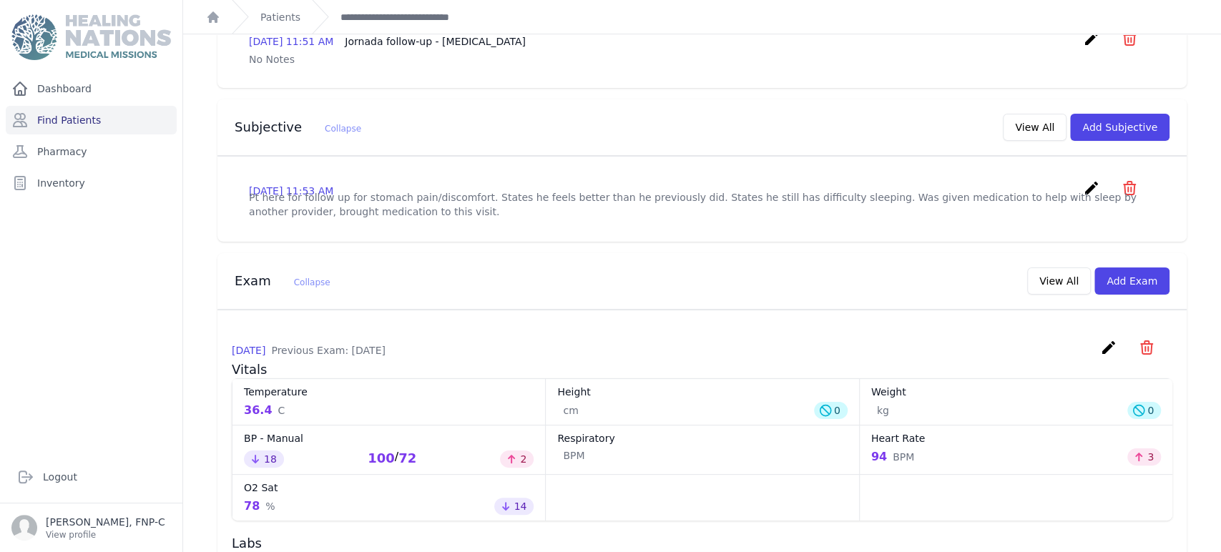
scroll to position [242, 0]
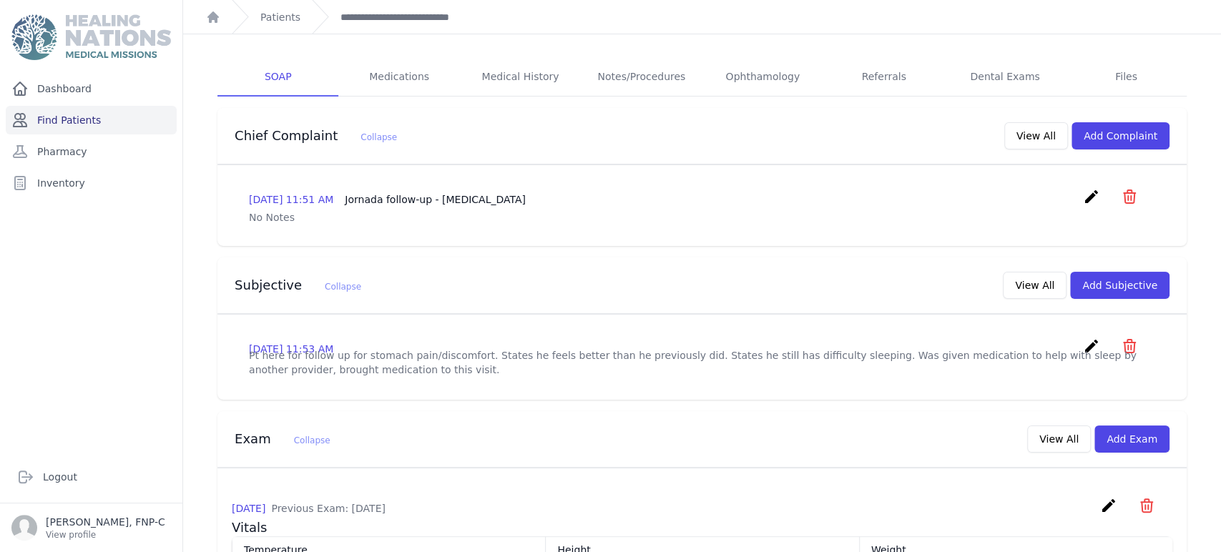
click at [92, 117] on link "Find Patients" at bounding box center [91, 120] width 171 height 29
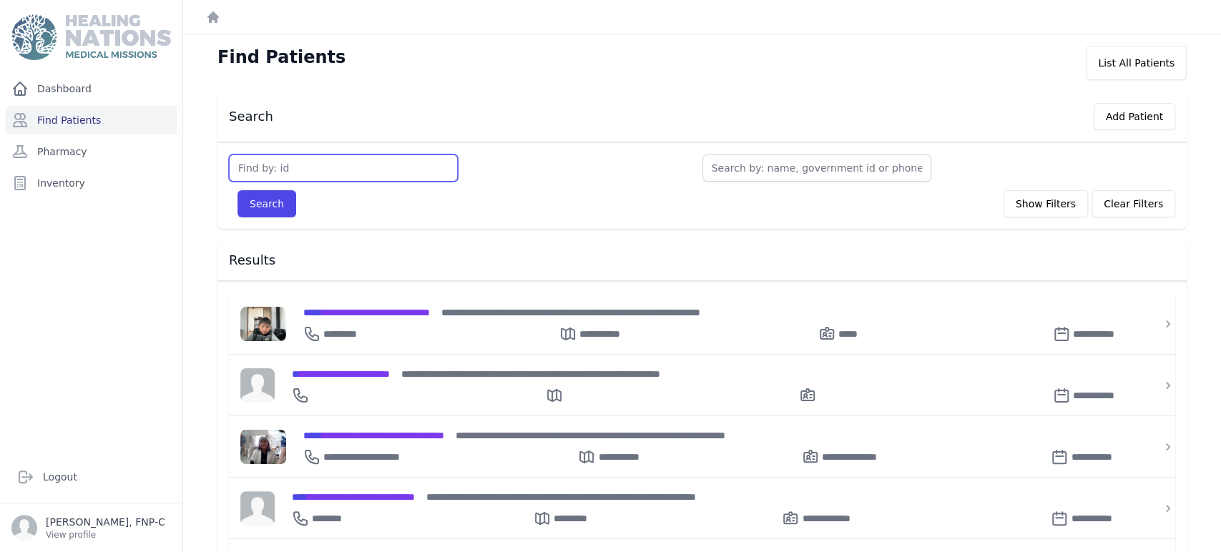
click at [268, 167] on input "text" at bounding box center [343, 168] width 229 height 27
type input "3744"
click at [250, 193] on button "Search" at bounding box center [267, 203] width 59 height 27
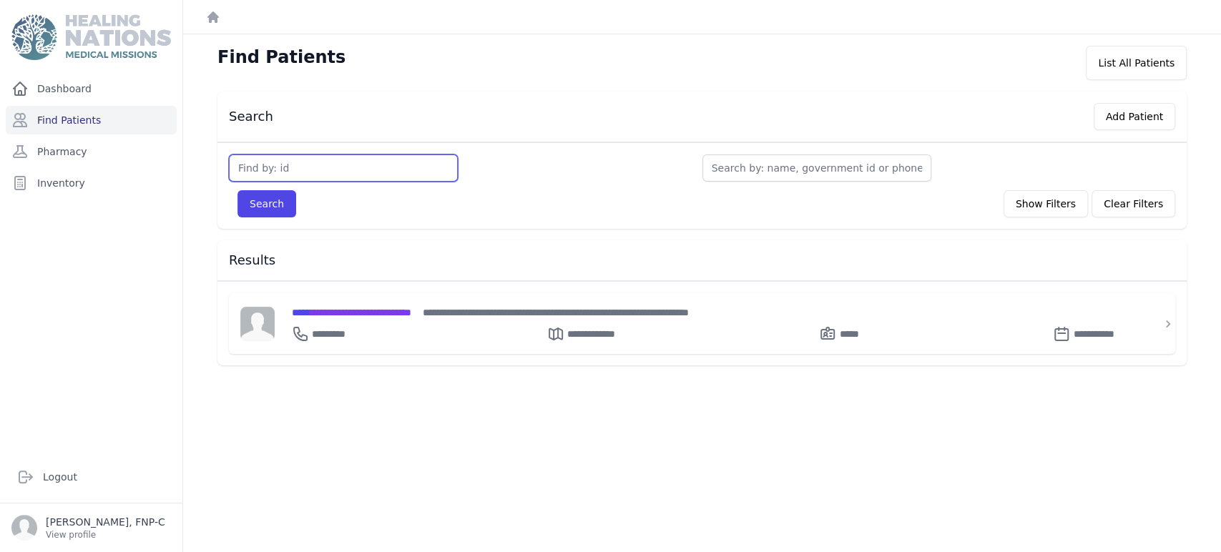
click at [266, 165] on input "text" at bounding box center [343, 168] width 229 height 27
type input "3734"
click at [260, 191] on button "Search" at bounding box center [267, 203] width 59 height 27
click at [375, 313] on span "**********" at bounding box center [348, 313] width 112 height 10
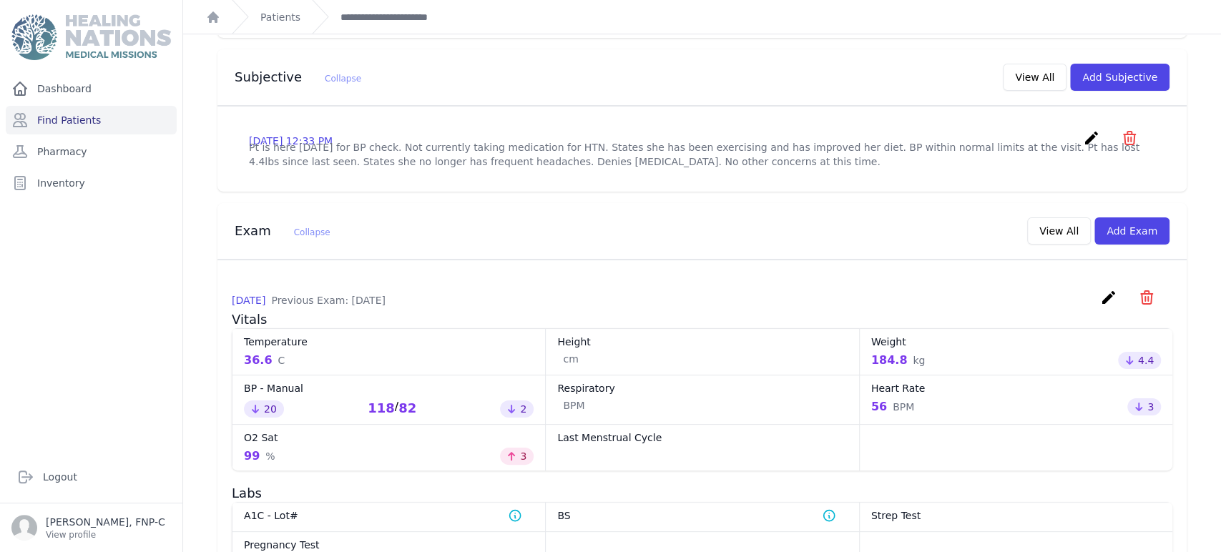
scroll to position [401, 0]
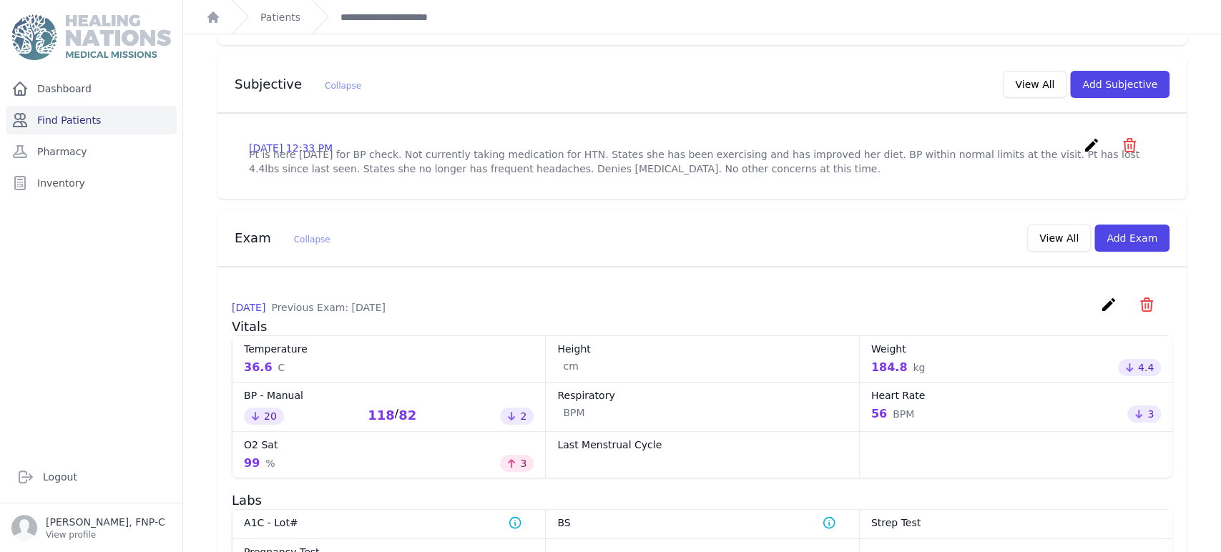
click at [57, 126] on link "Find Patients" at bounding box center [91, 120] width 171 height 29
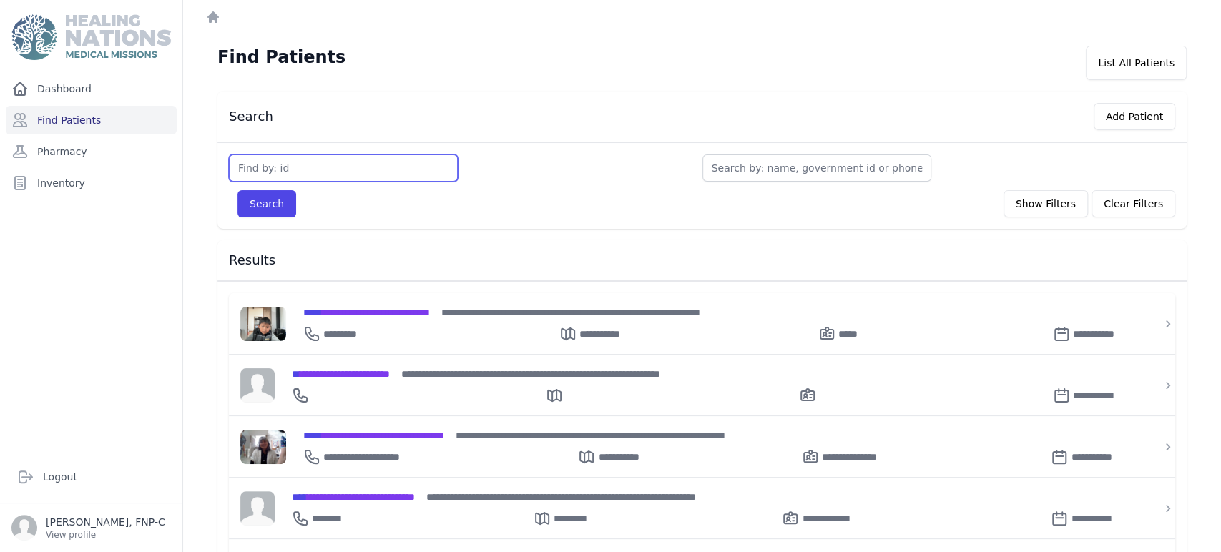
click at [239, 171] on input "text" at bounding box center [343, 168] width 229 height 27
type input "913"
click at [263, 197] on button "Search" at bounding box center [267, 203] width 59 height 27
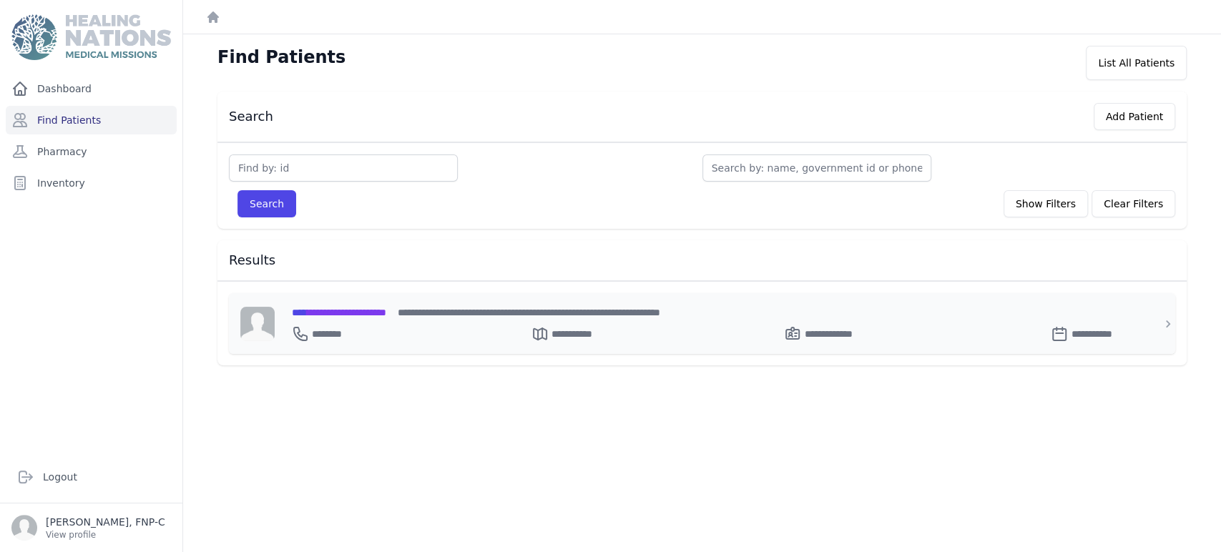
click at [342, 311] on span "**********" at bounding box center [339, 313] width 94 height 10
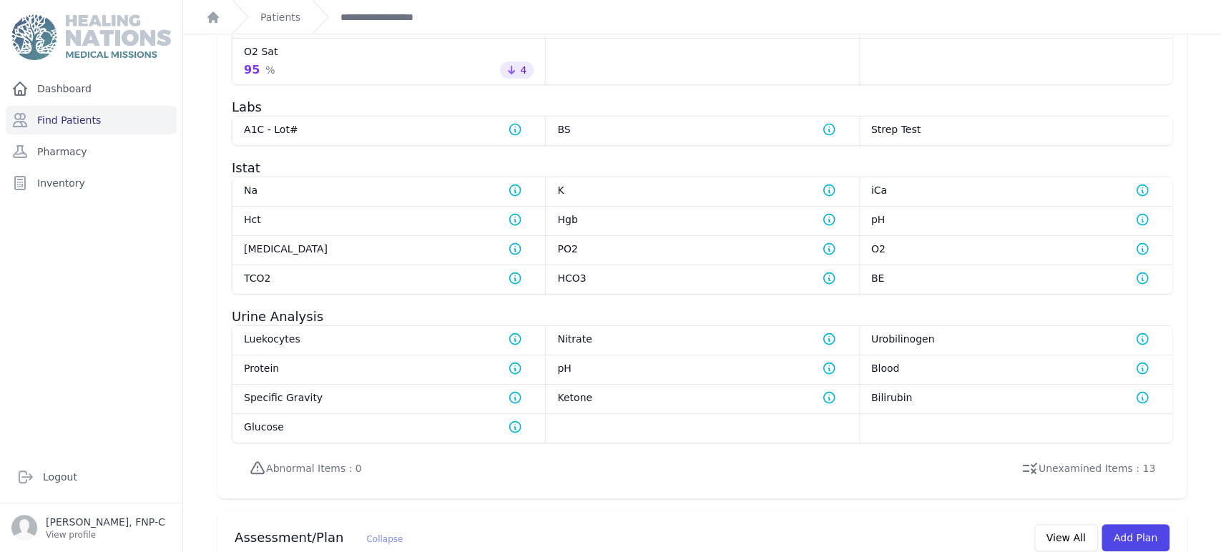
scroll to position [821, 0]
click at [69, 116] on link "Find Patients" at bounding box center [91, 120] width 171 height 29
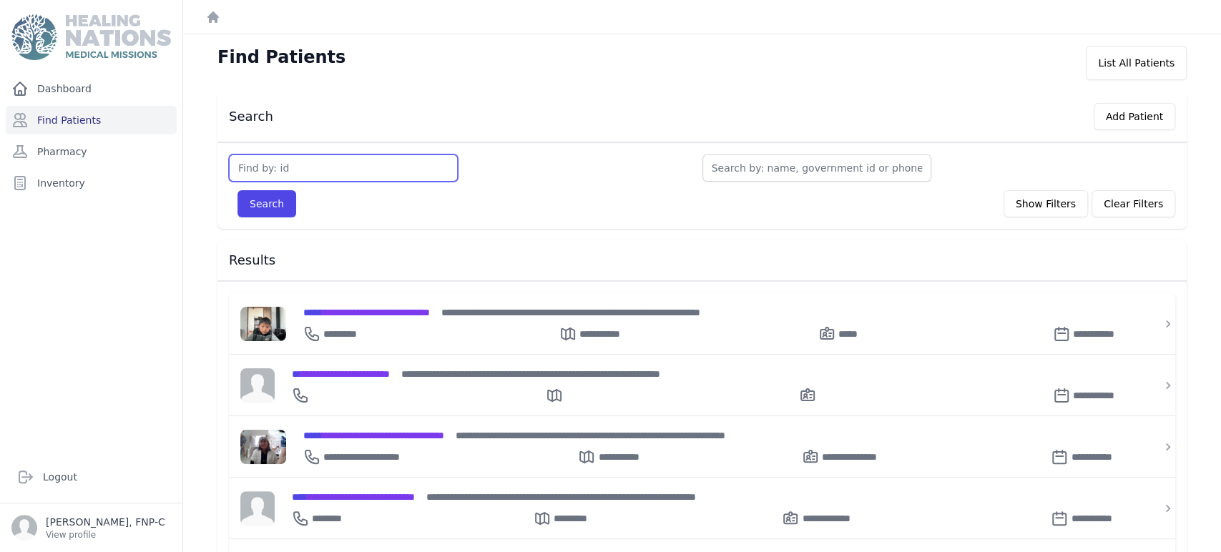
click at [256, 165] on input "text" at bounding box center [343, 168] width 229 height 27
type input "3501"
click at [248, 202] on button "Search" at bounding box center [267, 203] width 59 height 27
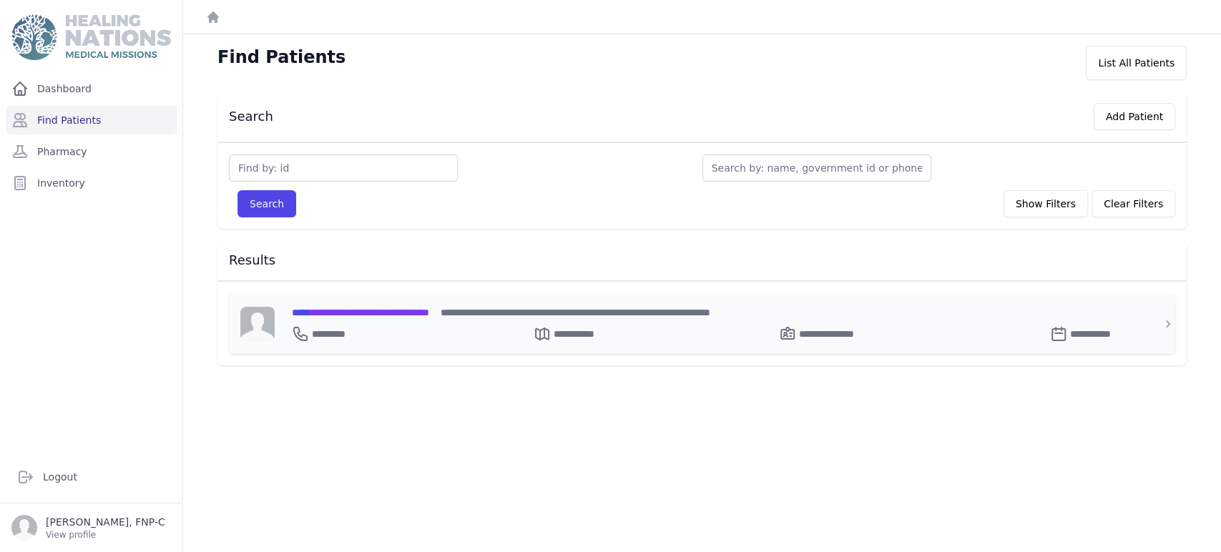
click at [341, 311] on span "**********" at bounding box center [360, 313] width 137 height 10
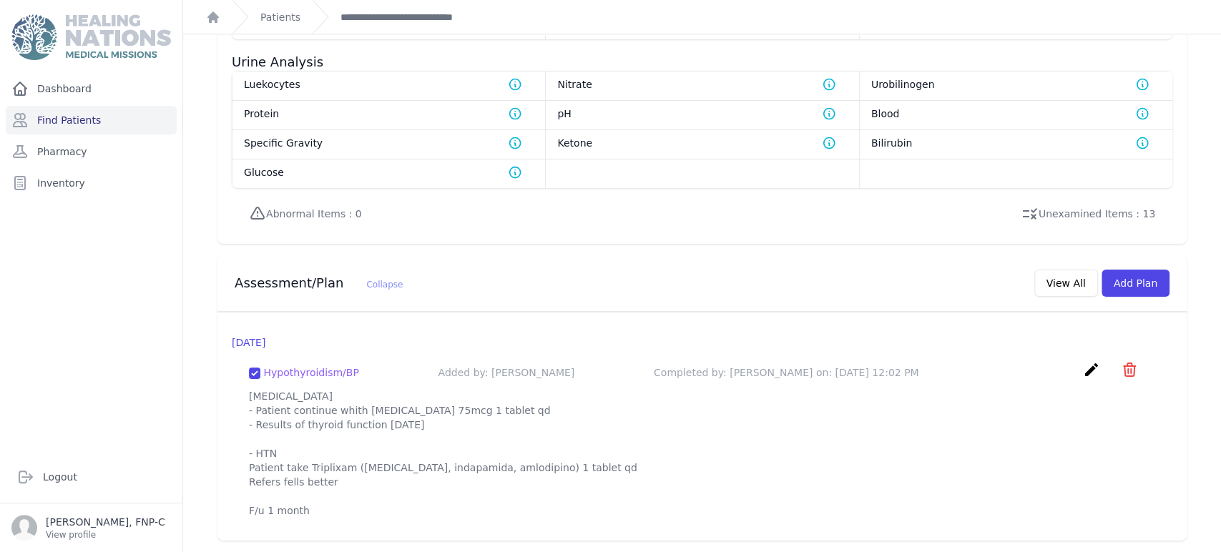
scroll to position [785, 0]
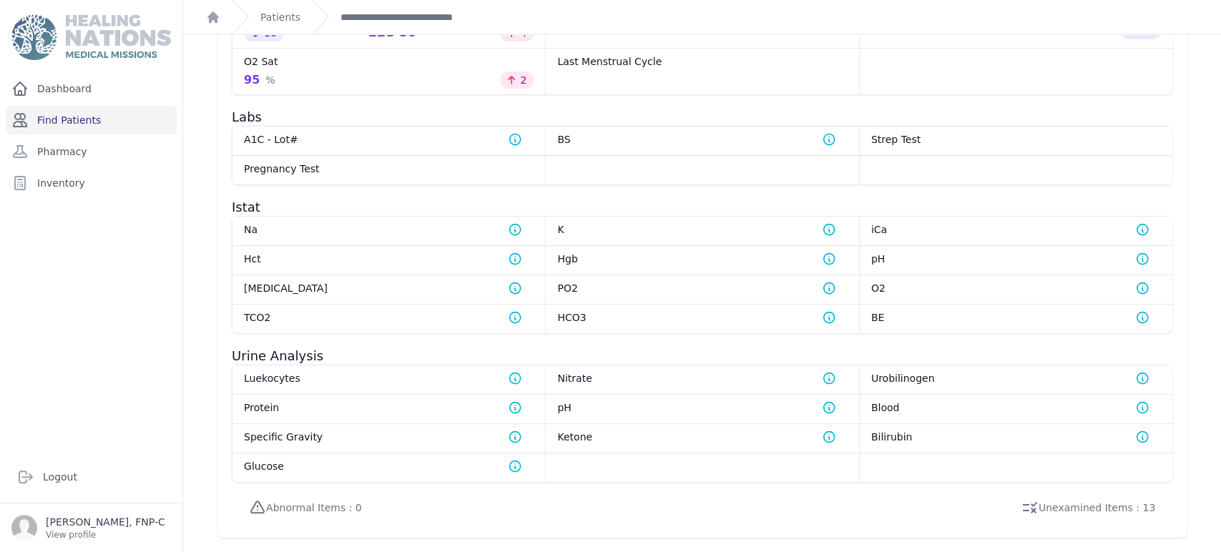
click at [62, 119] on link "Find Patients" at bounding box center [91, 120] width 171 height 29
